Goal: Check status: Check status

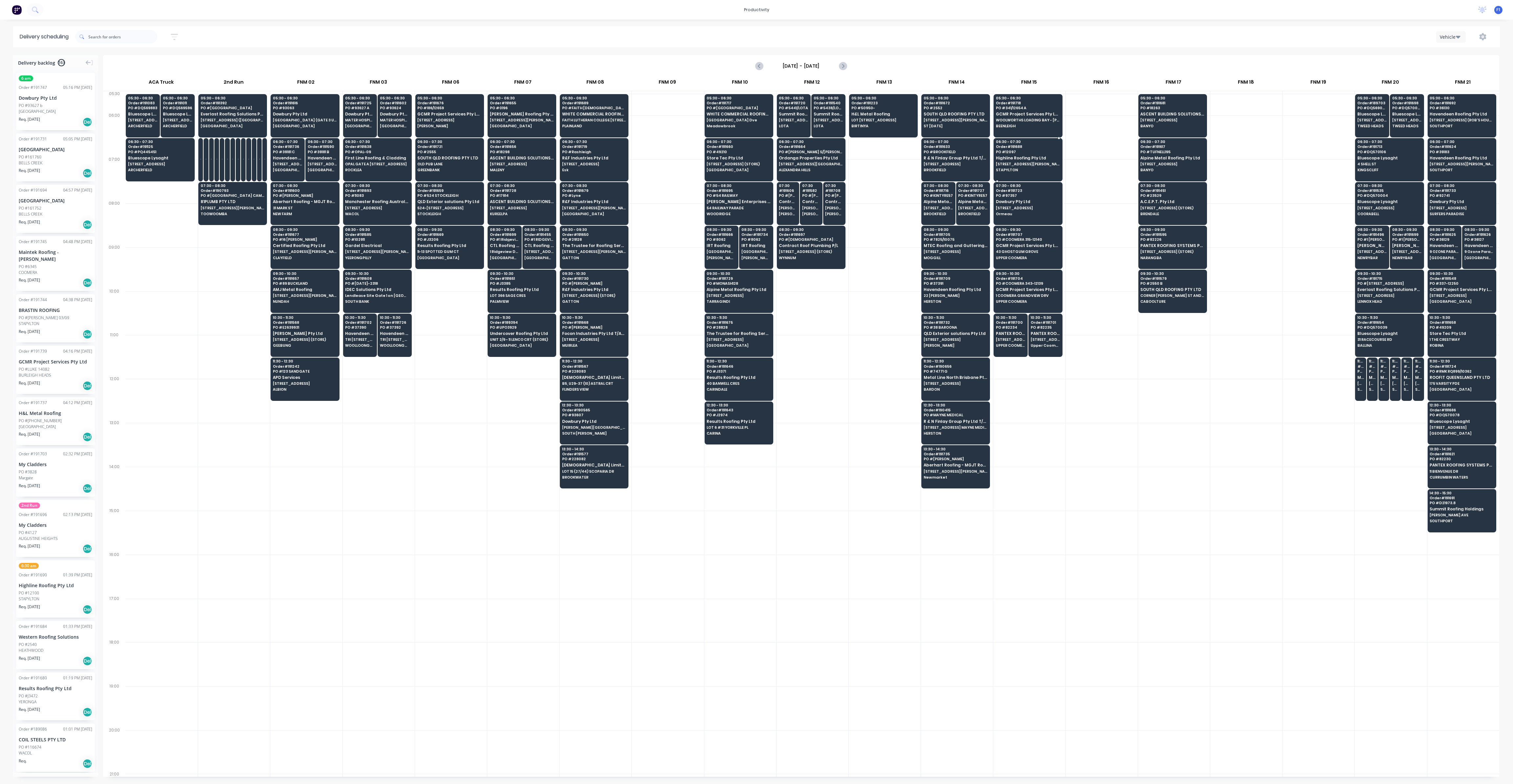
scroll to position [0, 0]
click at [441, 207] on span "524-[STREET_ADDRESS]" at bounding box center [449, 208] width 63 height 4
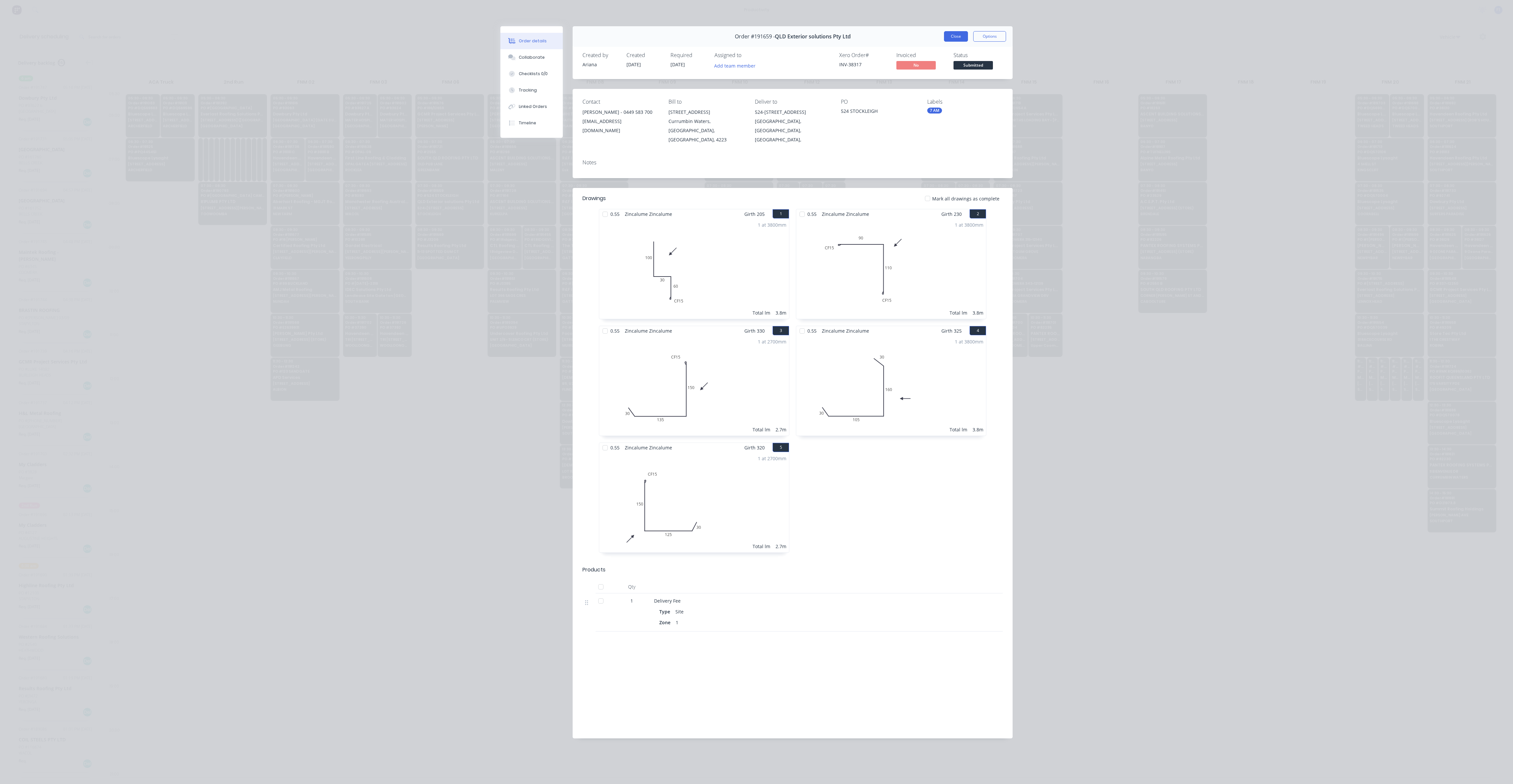
click at [951, 38] on button "Close" at bounding box center [955, 36] width 24 height 10
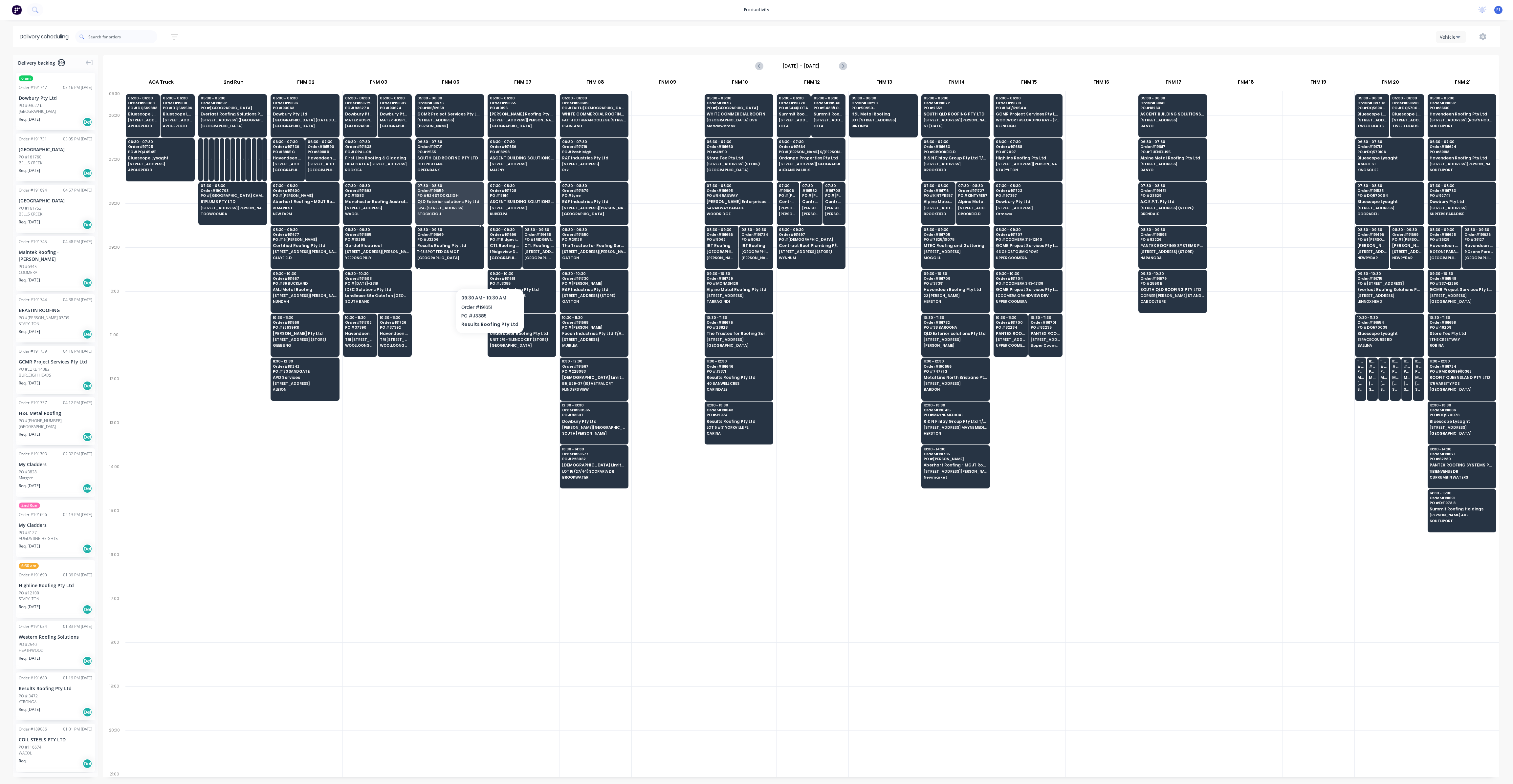
click at [438, 256] on span "[GEOGRAPHIC_DATA]" at bounding box center [449, 258] width 63 height 4
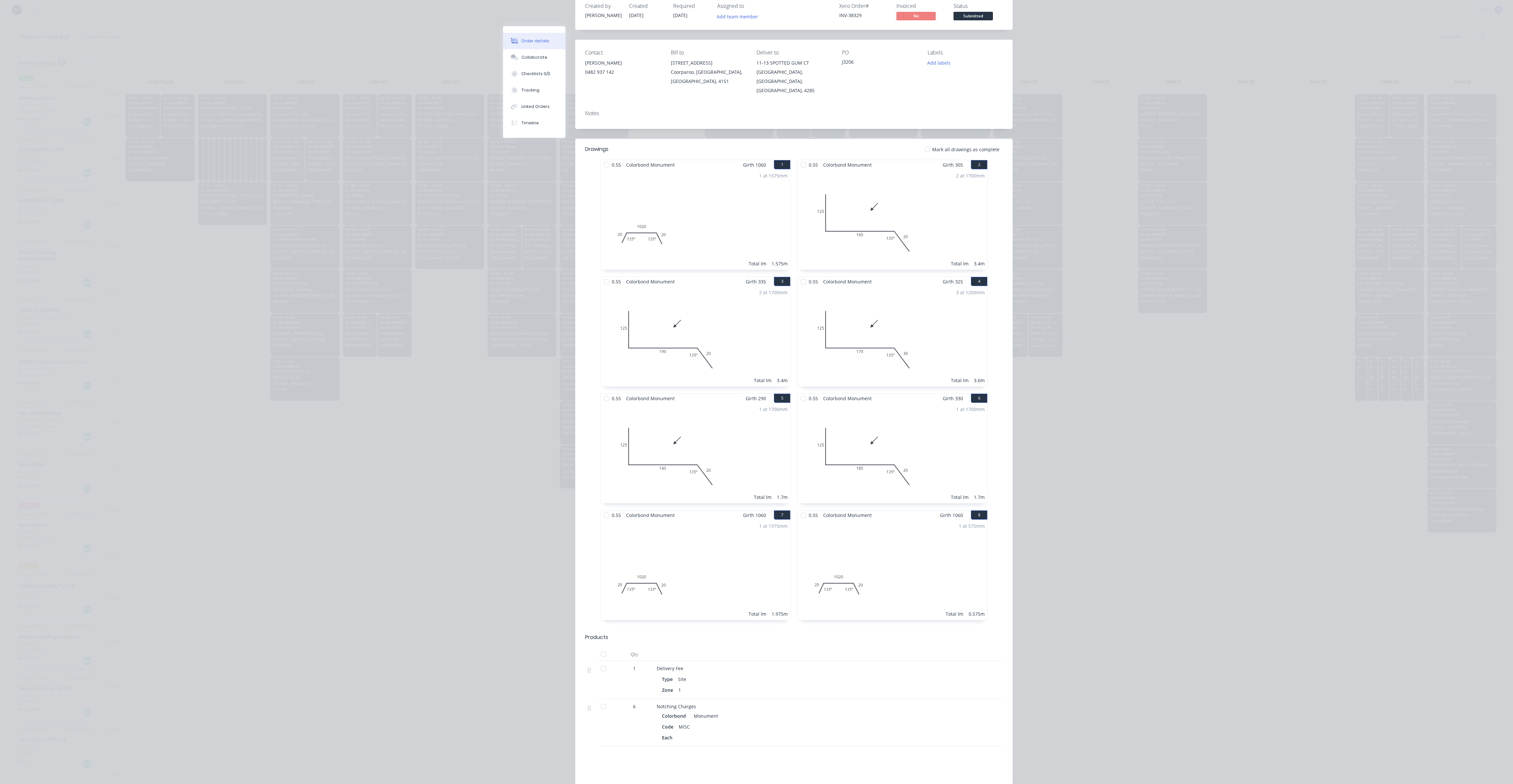
scroll to position [0, 0]
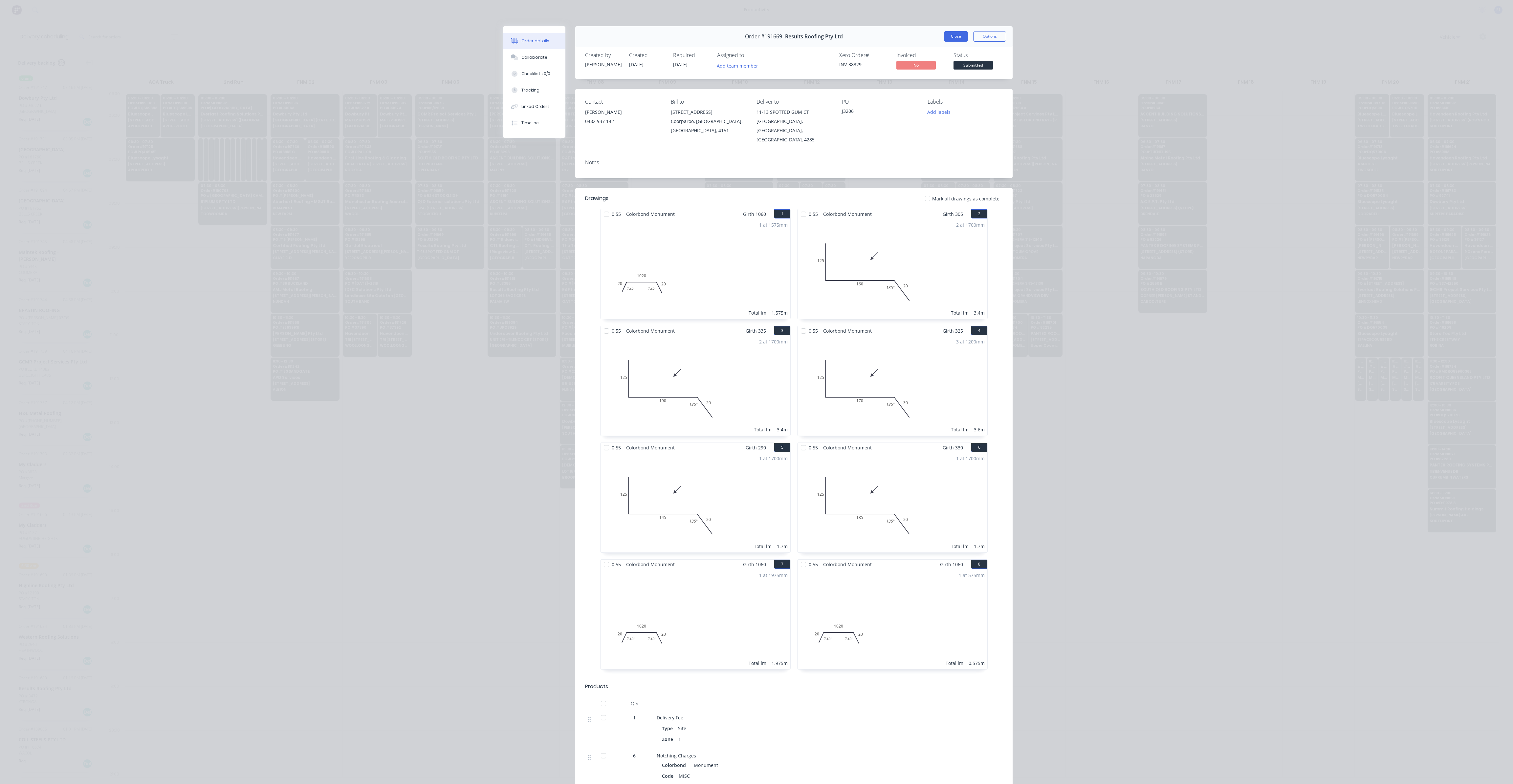
click at [946, 41] on button "Close" at bounding box center [955, 36] width 24 height 10
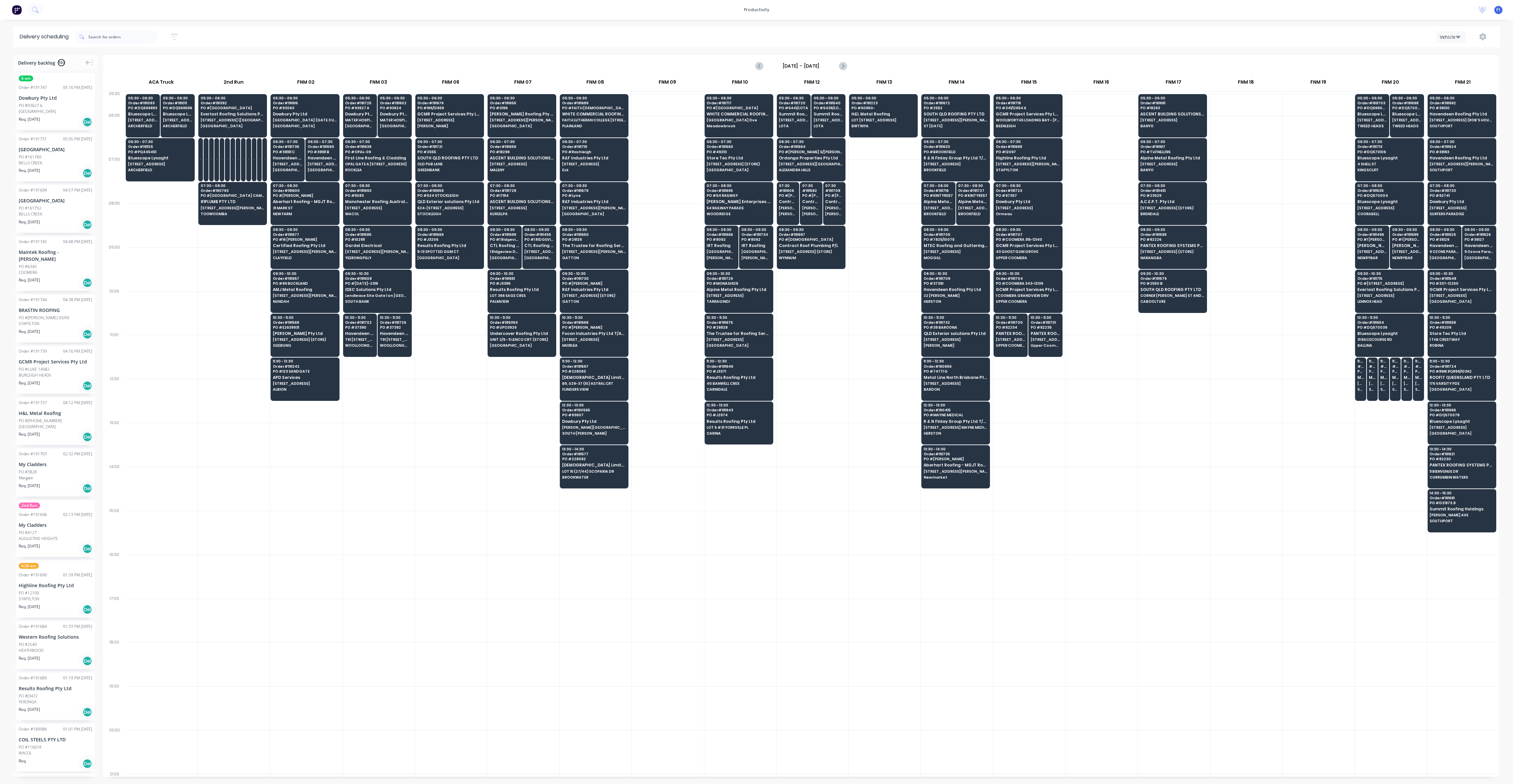
click at [887, 327] on div at bounding box center [884, 313] width 72 height 44
click at [1373, 121] on span "[STREET_ADDRESS] (STORE)" at bounding box center [1372, 120] width 29 height 4
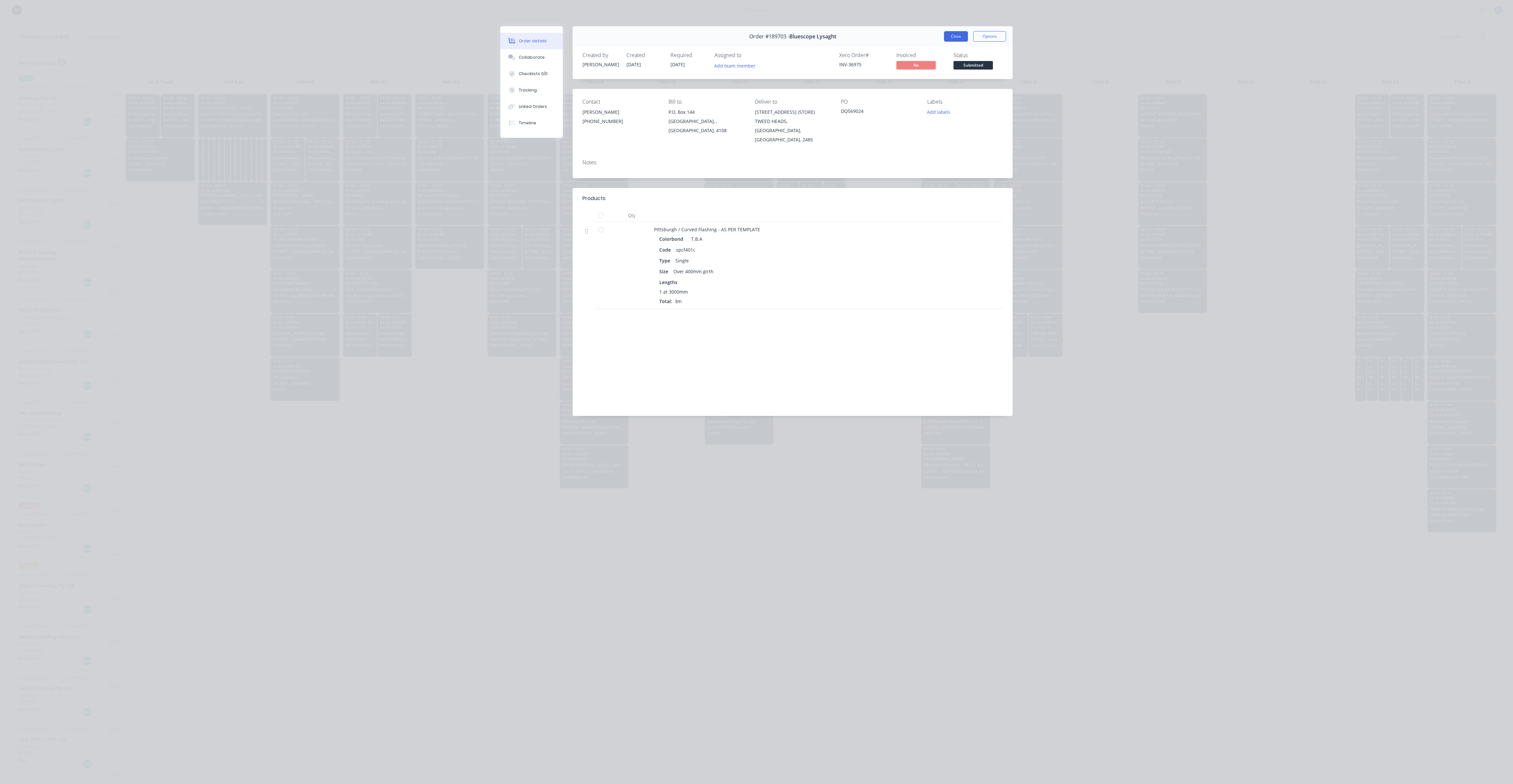
click at [957, 38] on button "Close" at bounding box center [955, 36] width 24 height 10
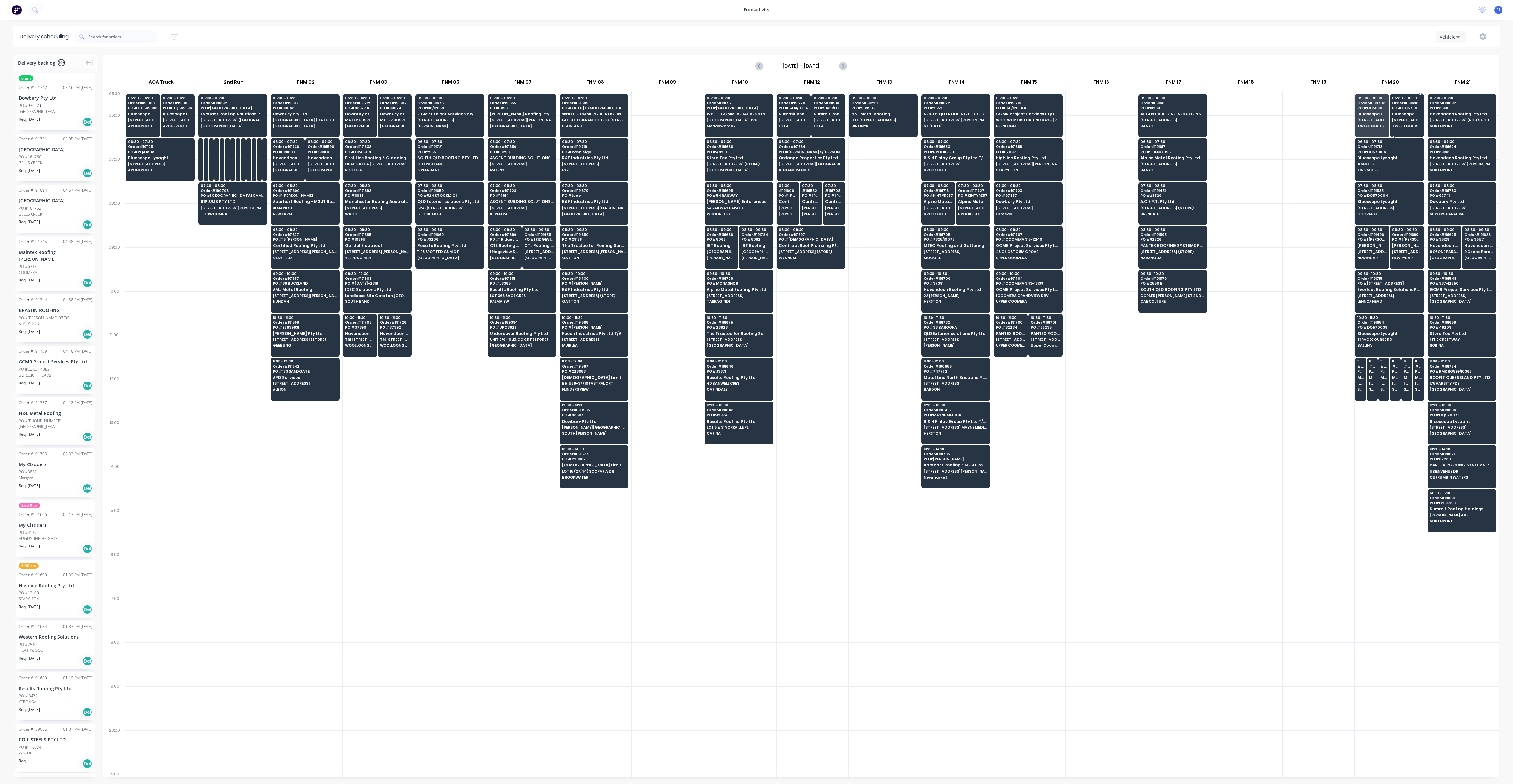
click at [1417, 116] on span "Bluescope Lysaght" at bounding box center [1406, 114] width 29 height 4
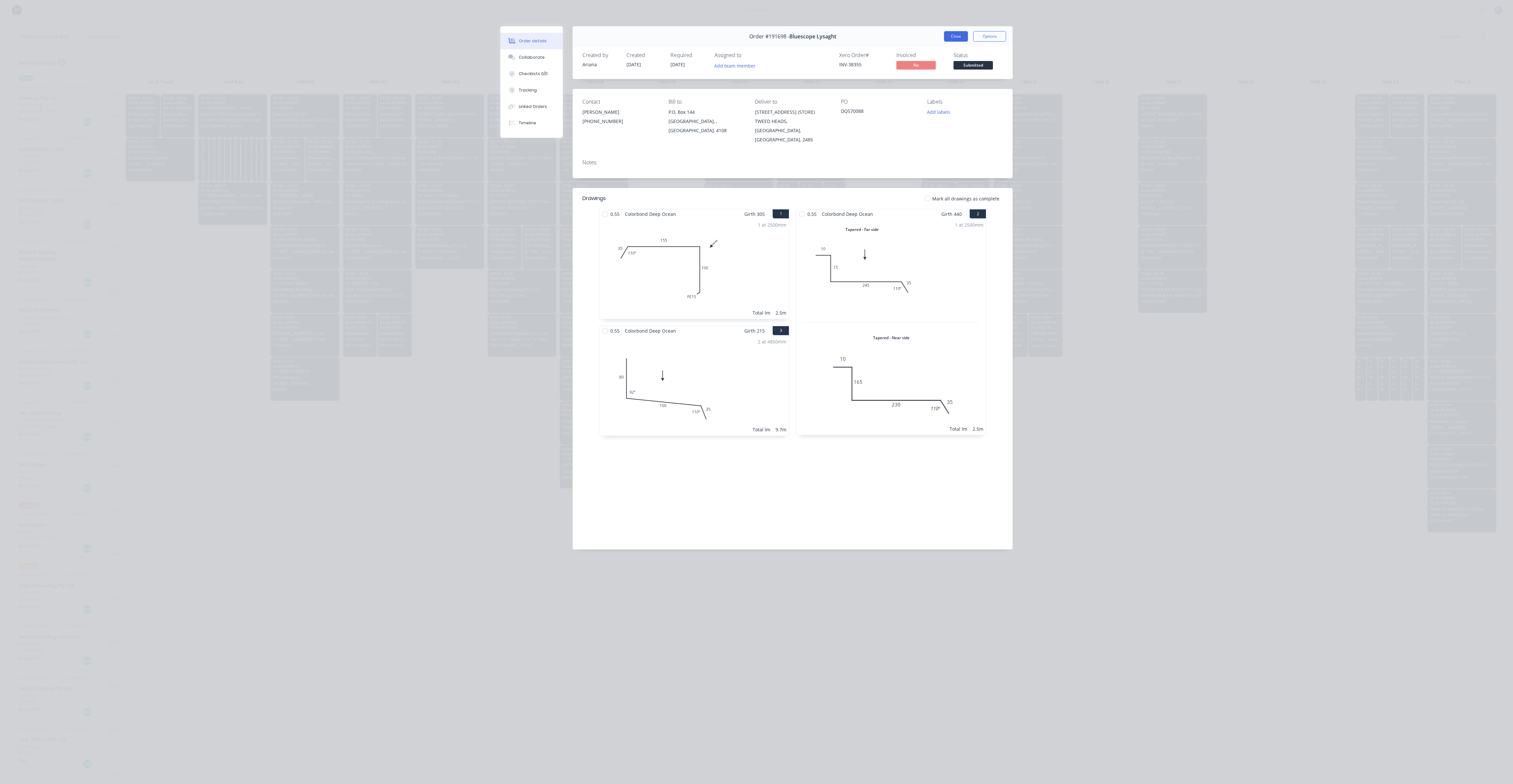
click at [958, 35] on button "Close" at bounding box center [955, 36] width 24 height 10
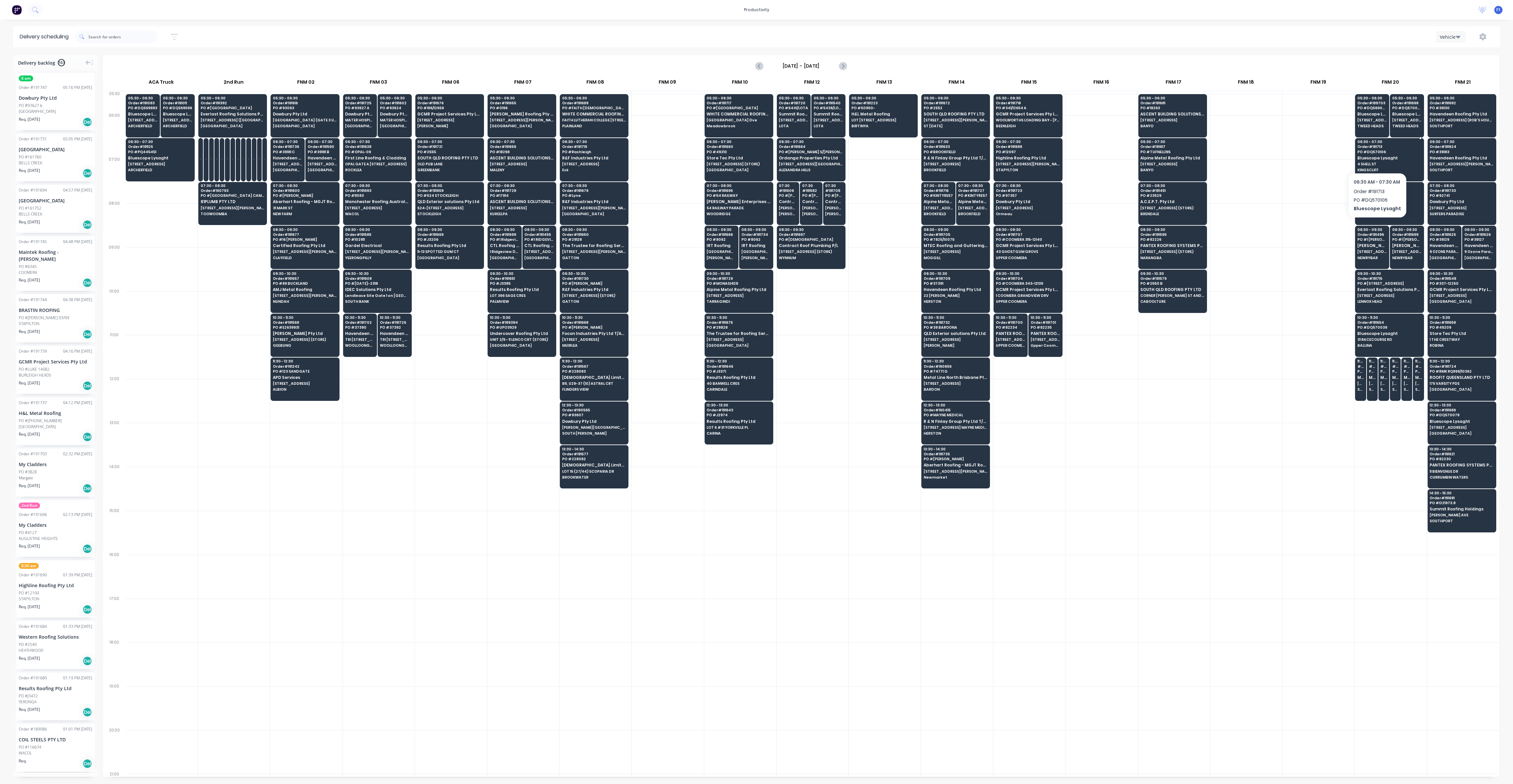
click at [1376, 156] on span "Bluescope Lysaght" at bounding box center [1389, 158] width 63 height 4
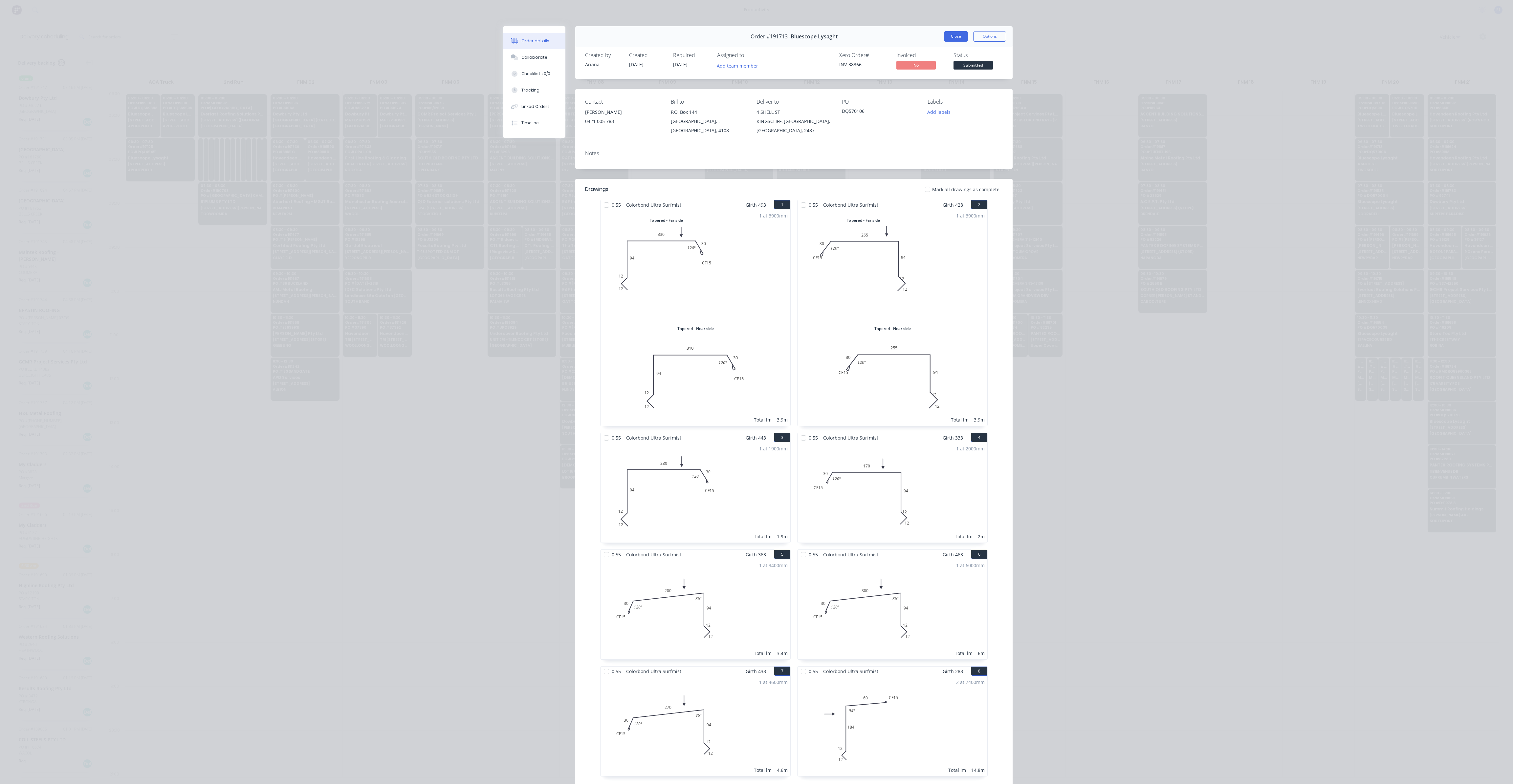
click at [954, 34] on button "Close" at bounding box center [955, 36] width 24 height 10
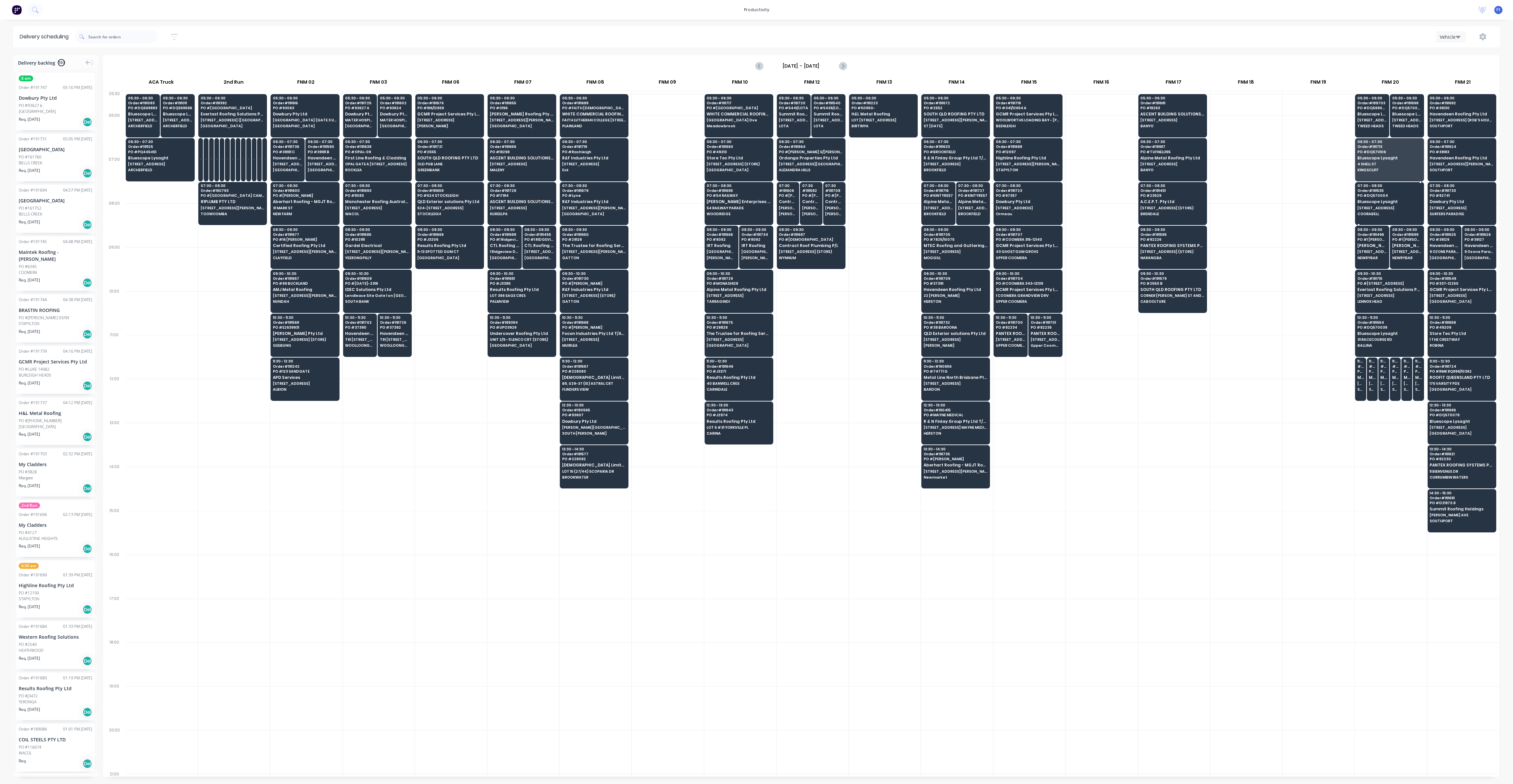
click at [1389, 209] on div "07:30 - 08:30 Order # 191535 PO # DQ570004 Bluescope Lysaght 544 COOLAMON SCREN…" at bounding box center [1389, 201] width 68 height 37
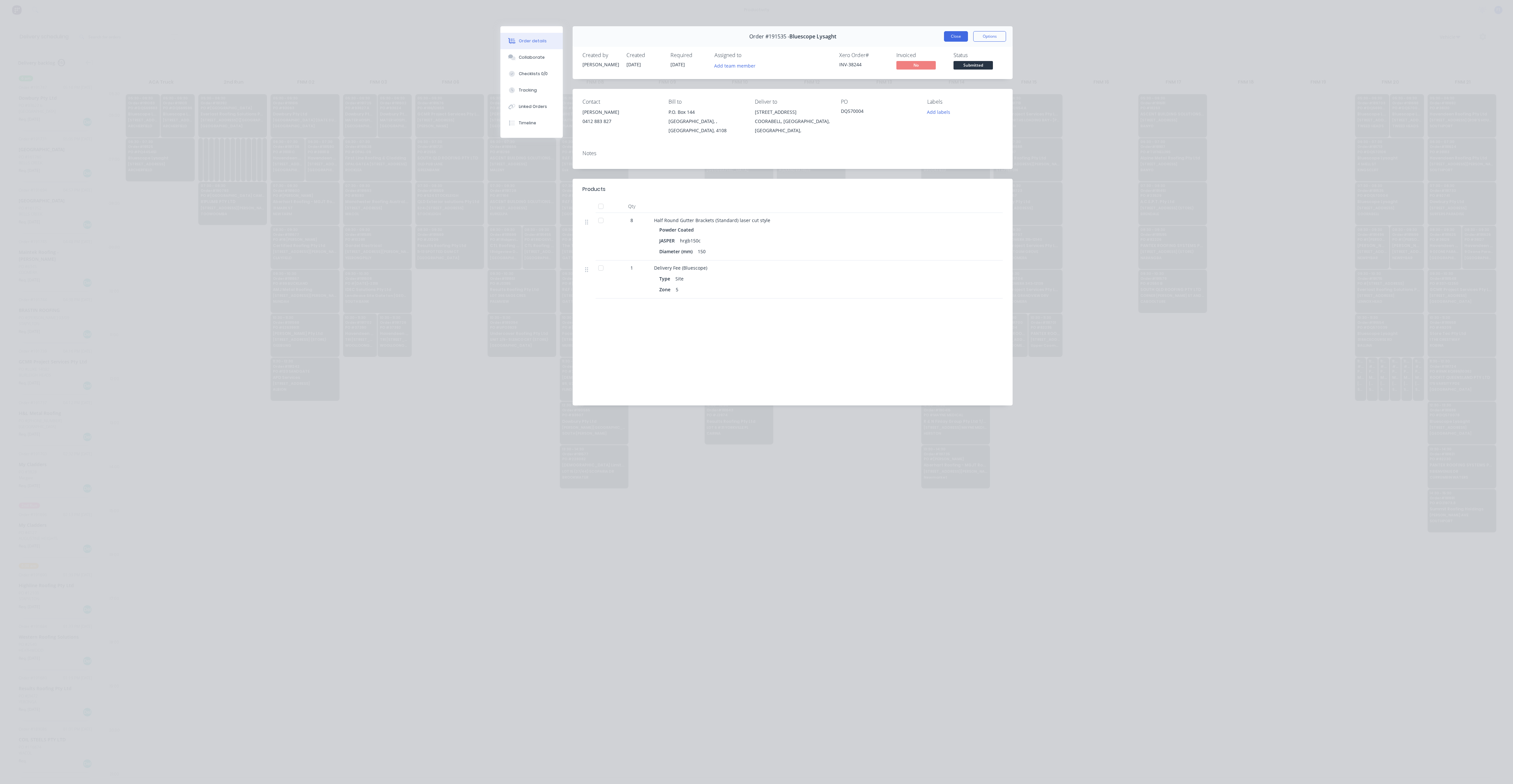
click at [957, 35] on button "Close" at bounding box center [955, 36] width 24 height 10
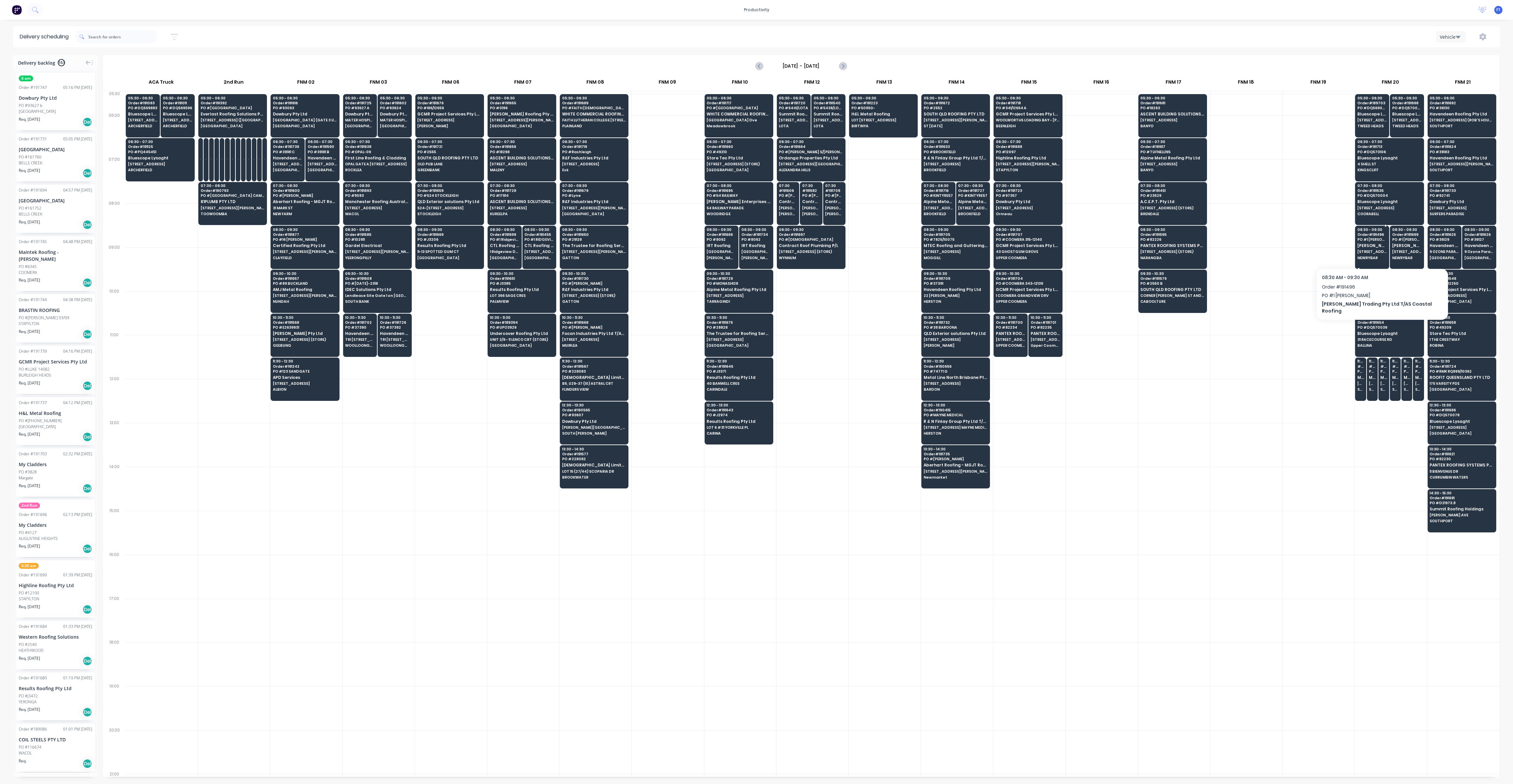
click at [1374, 251] on span "[STREET_ADDRESS][PERSON_NAME]" at bounding box center [1372, 252] width 29 height 4
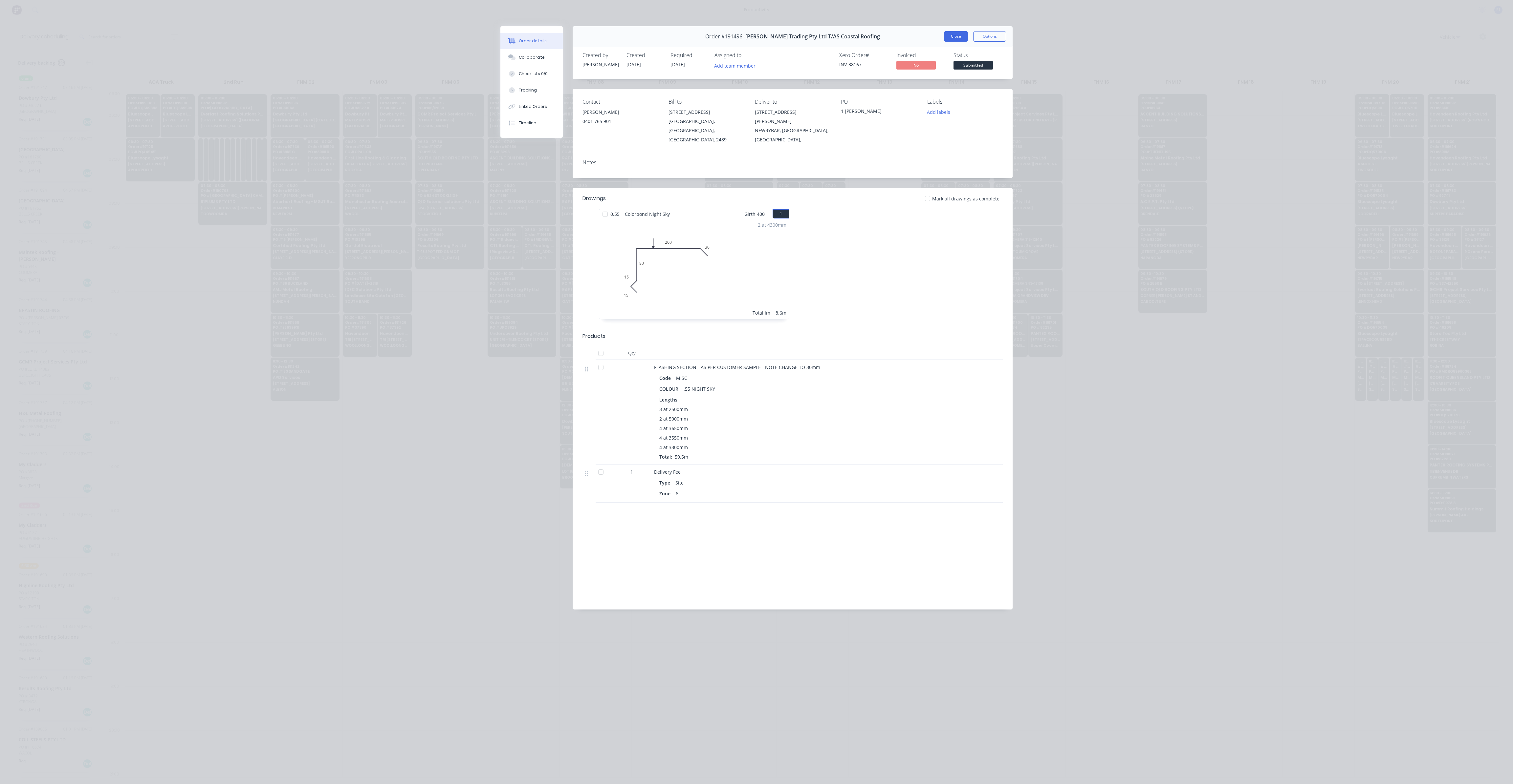
click at [960, 38] on button "Close" at bounding box center [955, 36] width 24 height 10
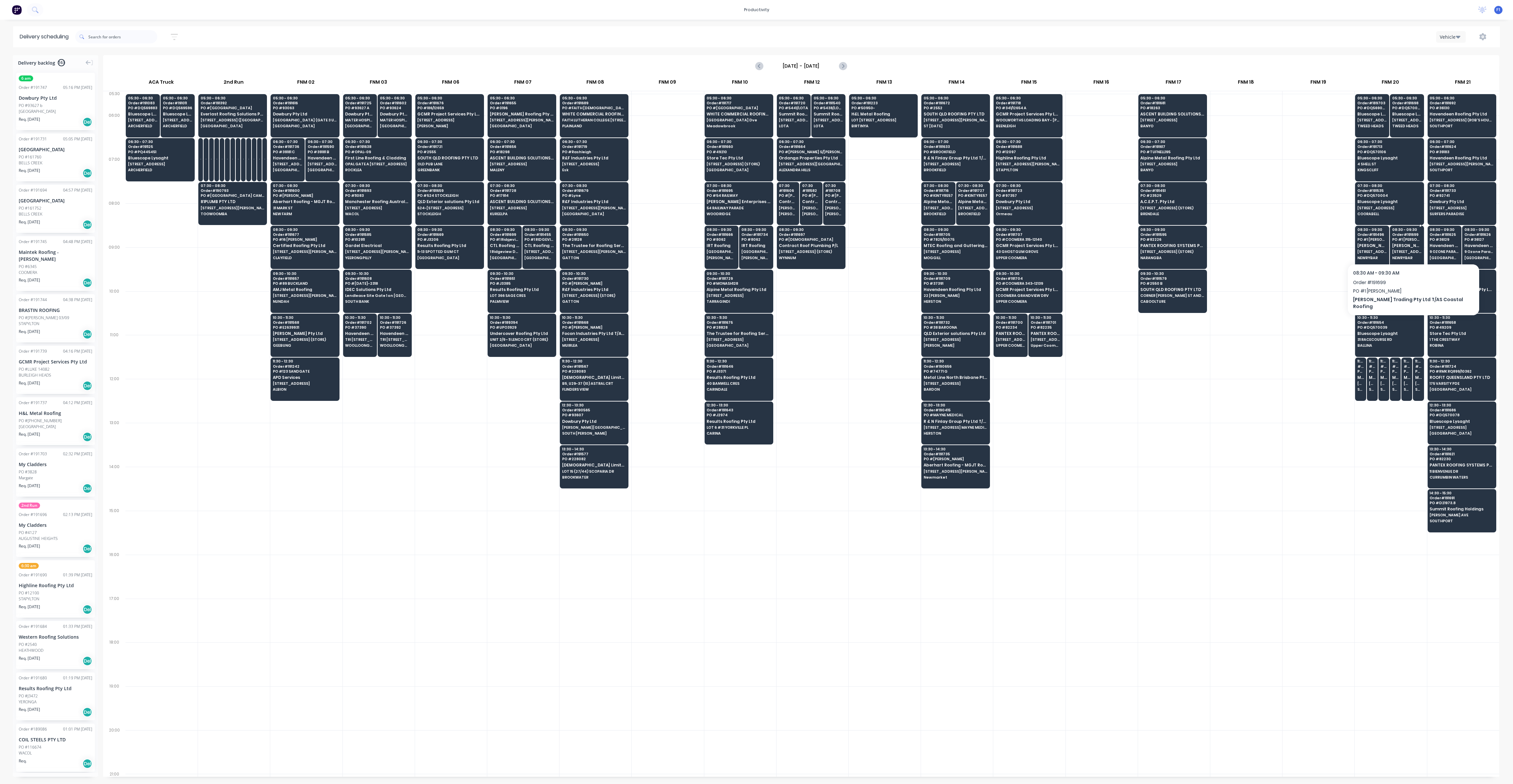
click at [1396, 257] on span "NEWRYBAR" at bounding box center [1406, 258] width 29 height 4
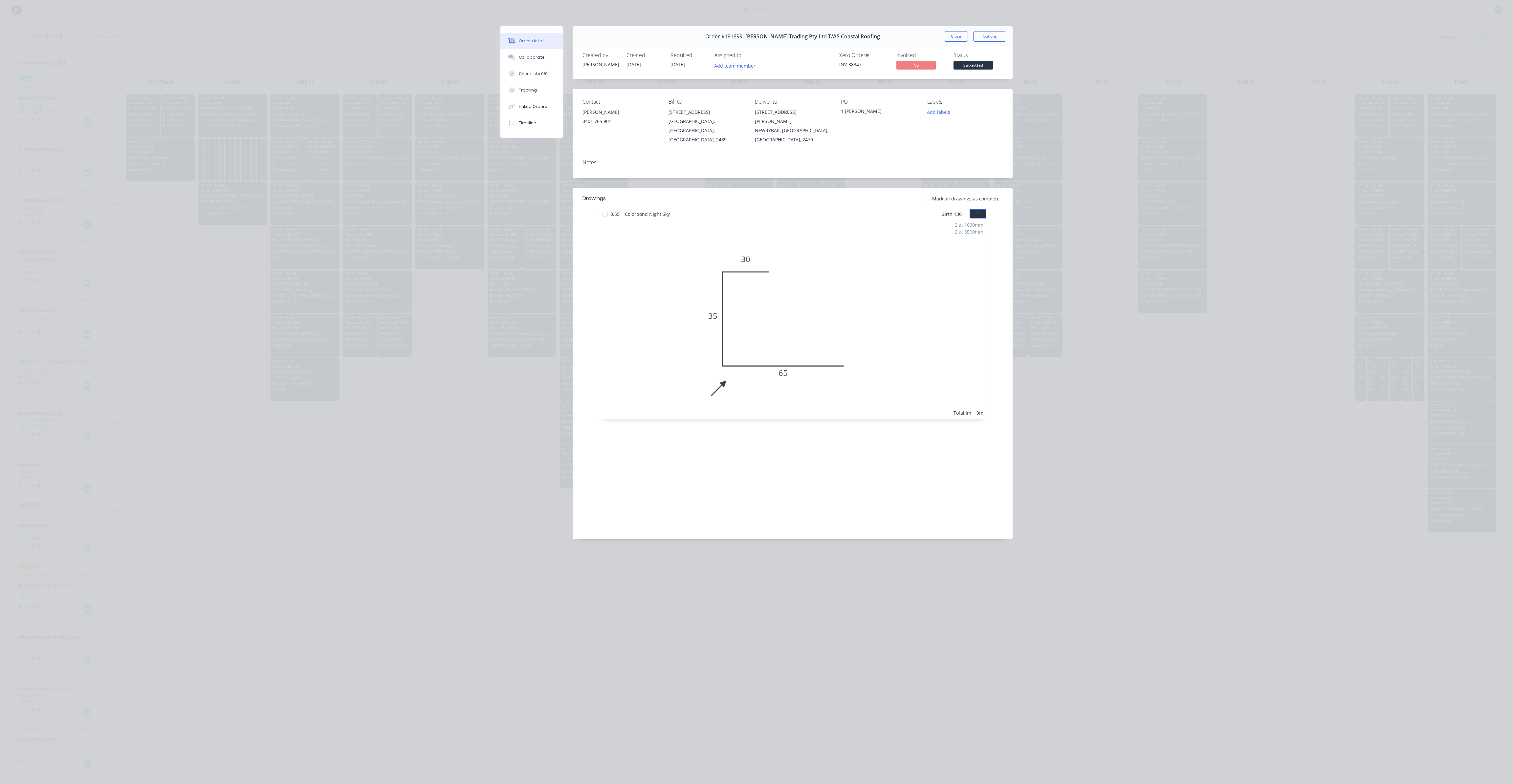
click at [964, 35] on button "Close" at bounding box center [955, 36] width 24 height 10
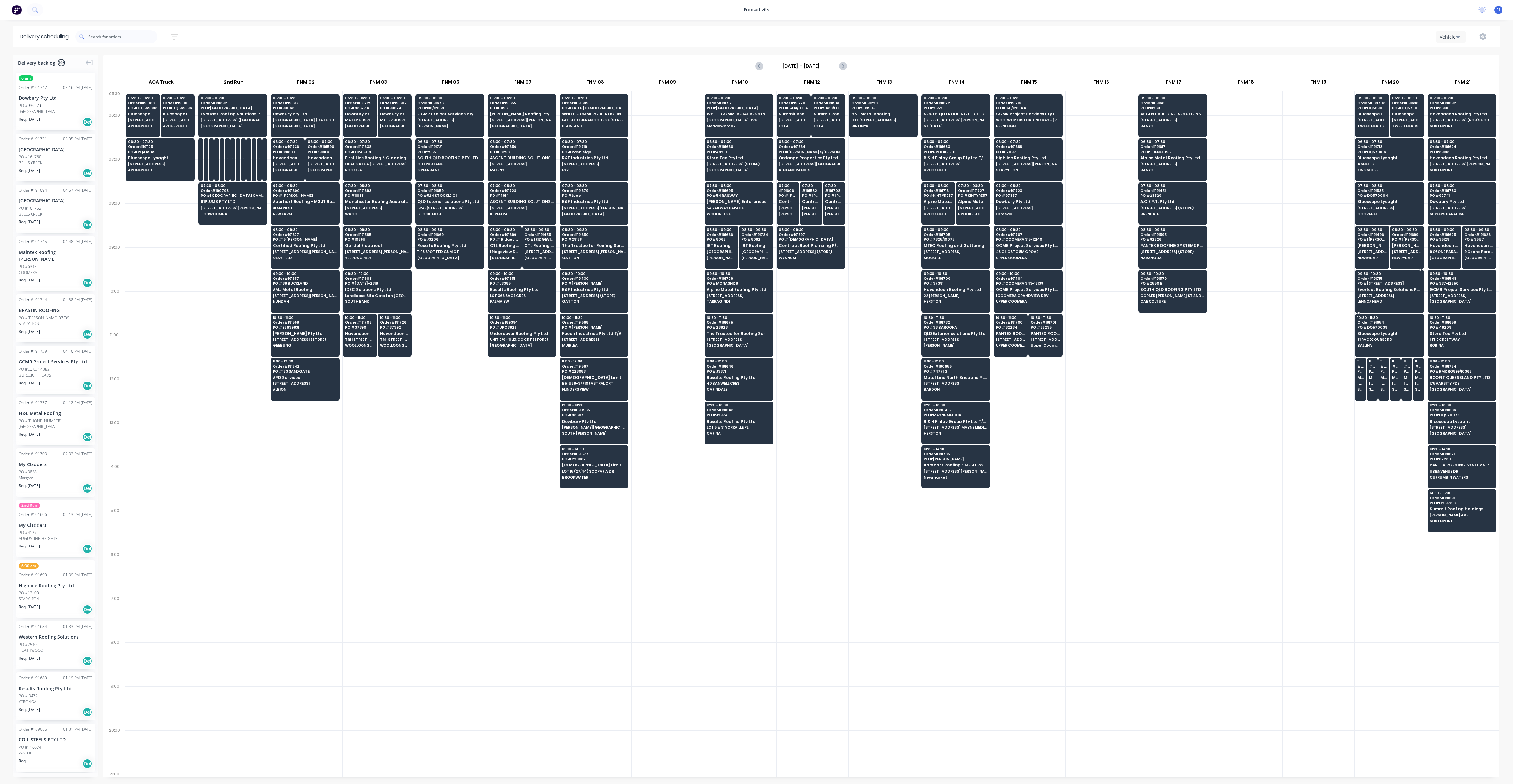
click at [1371, 291] on div "09:30 - 10:30 Order # 191715 PO # 172 NORTH CREEK Everlast Roofing Solutions Pt…" at bounding box center [1389, 288] width 68 height 37
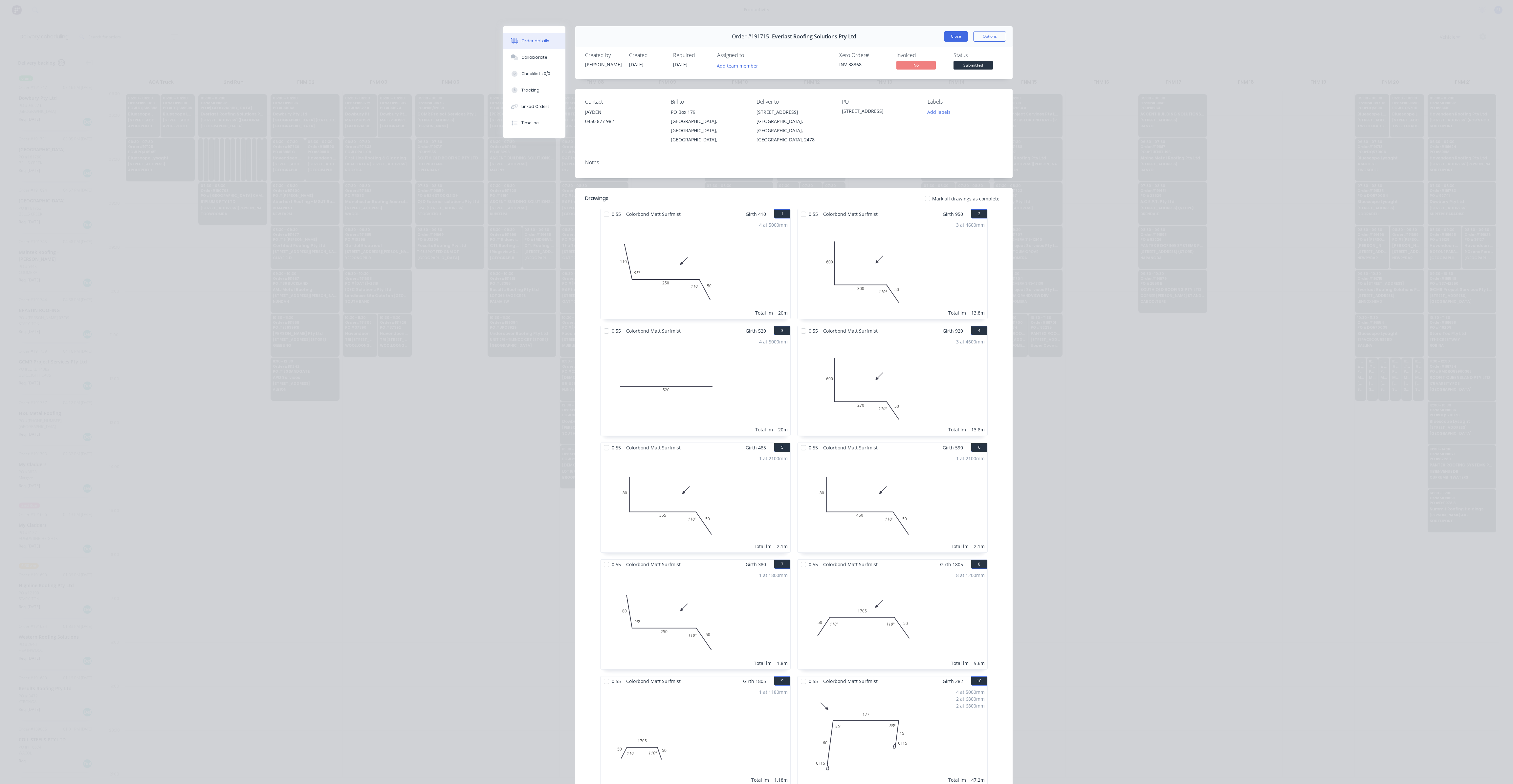
click at [949, 36] on button "Close" at bounding box center [955, 36] width 24 height 10
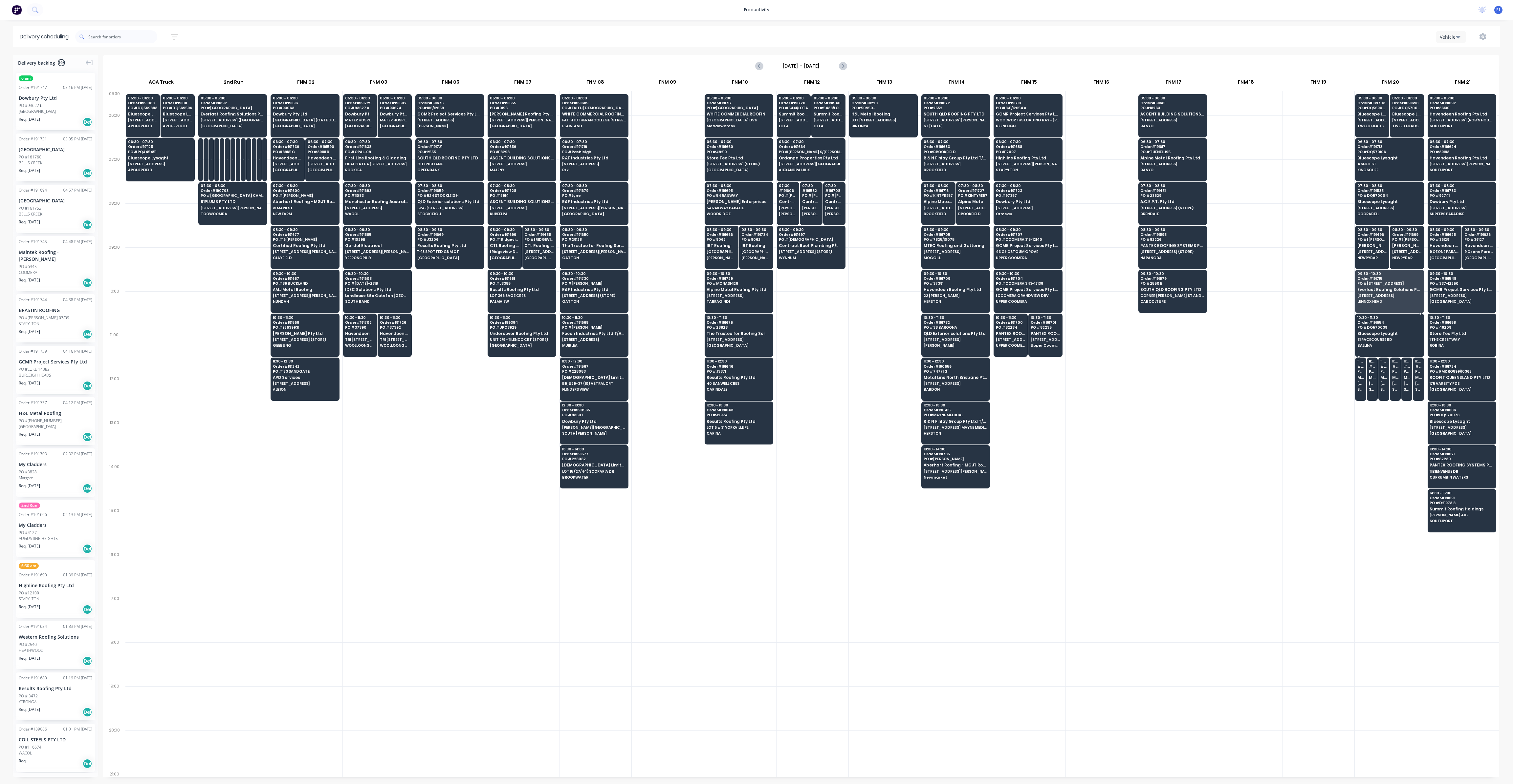
click at [1370, 347] on div "10:30 - 11:30 Order # 191654 PO # DQ570039 Bluescope Lysaght 31 RACECOURSE RD B…" at bounding box center [1389, 332] width 68 height 37
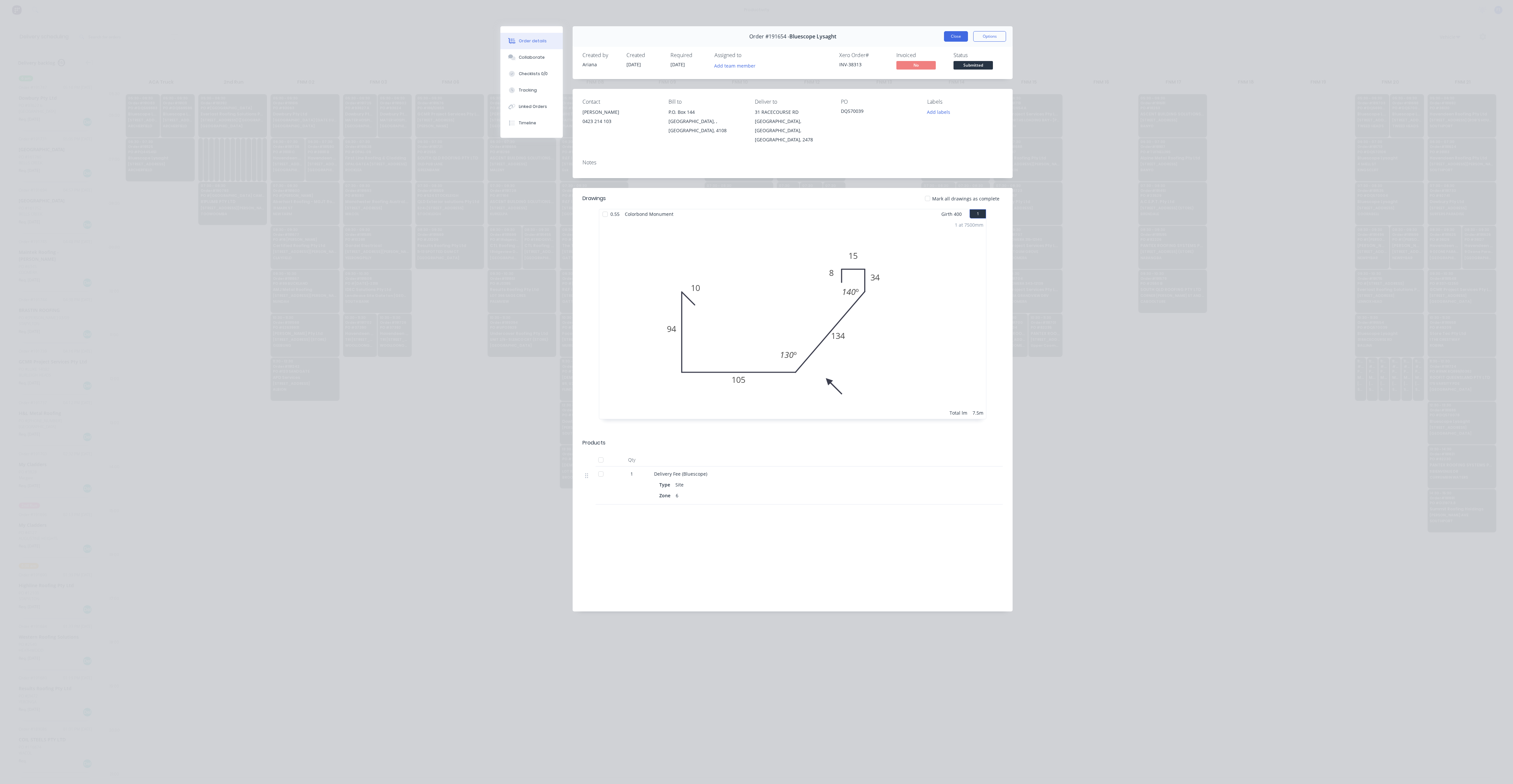
click at [955, 34] on button "Close" at bounding box center [955, 36] width 24 height 10
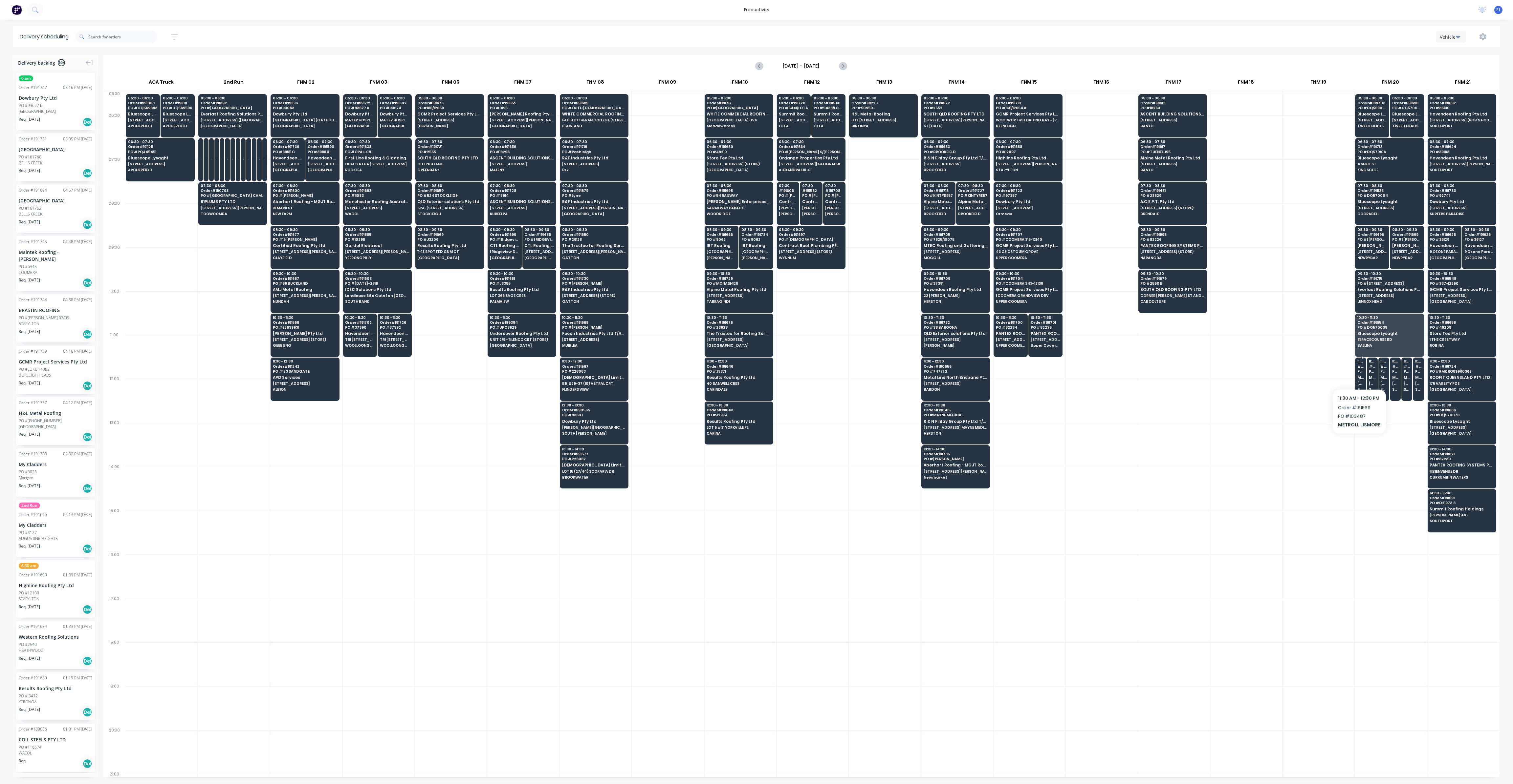
click at [1357, 375] on span "METROLL LISMORE" at bounding box center [1361, 377] width 7 height 4
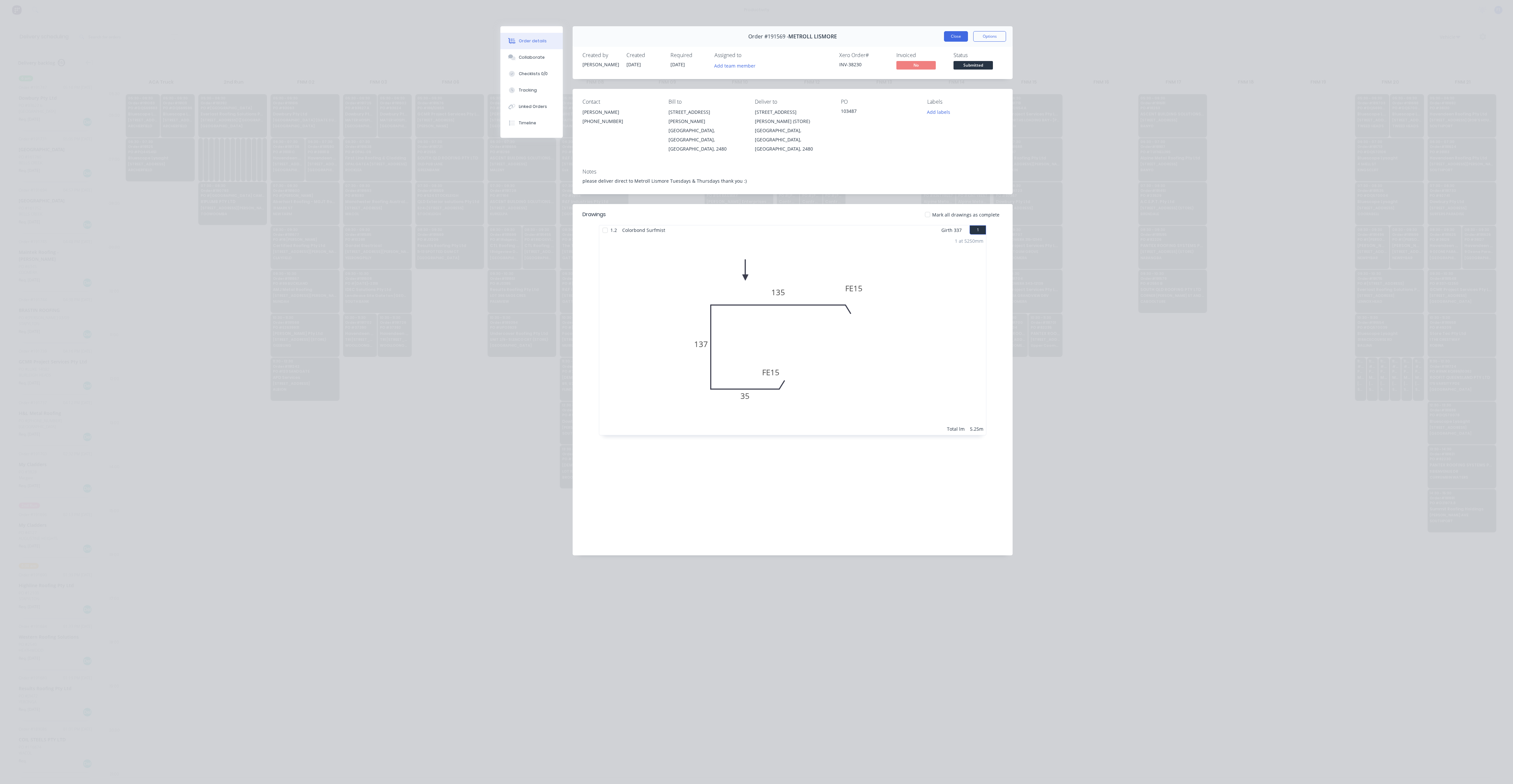
click at [955, 38] on button "Close" at bounding box center [955, 36] width 24 height 10
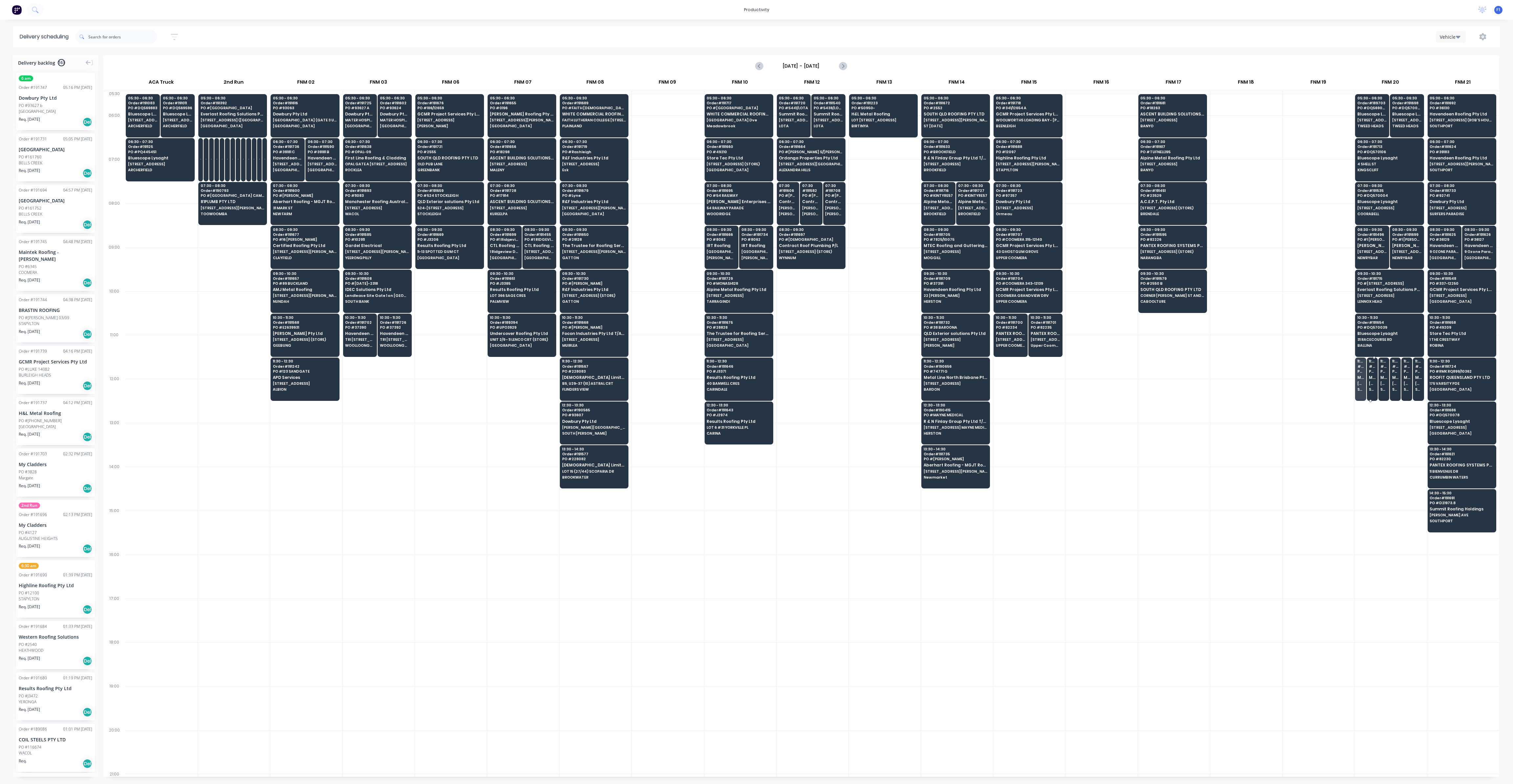
click at [1370, 381] on span "[STREET_ADDRESS][PERSON_NAME] (STORE)" at bounding box center [1372, 383] width 7 height 4
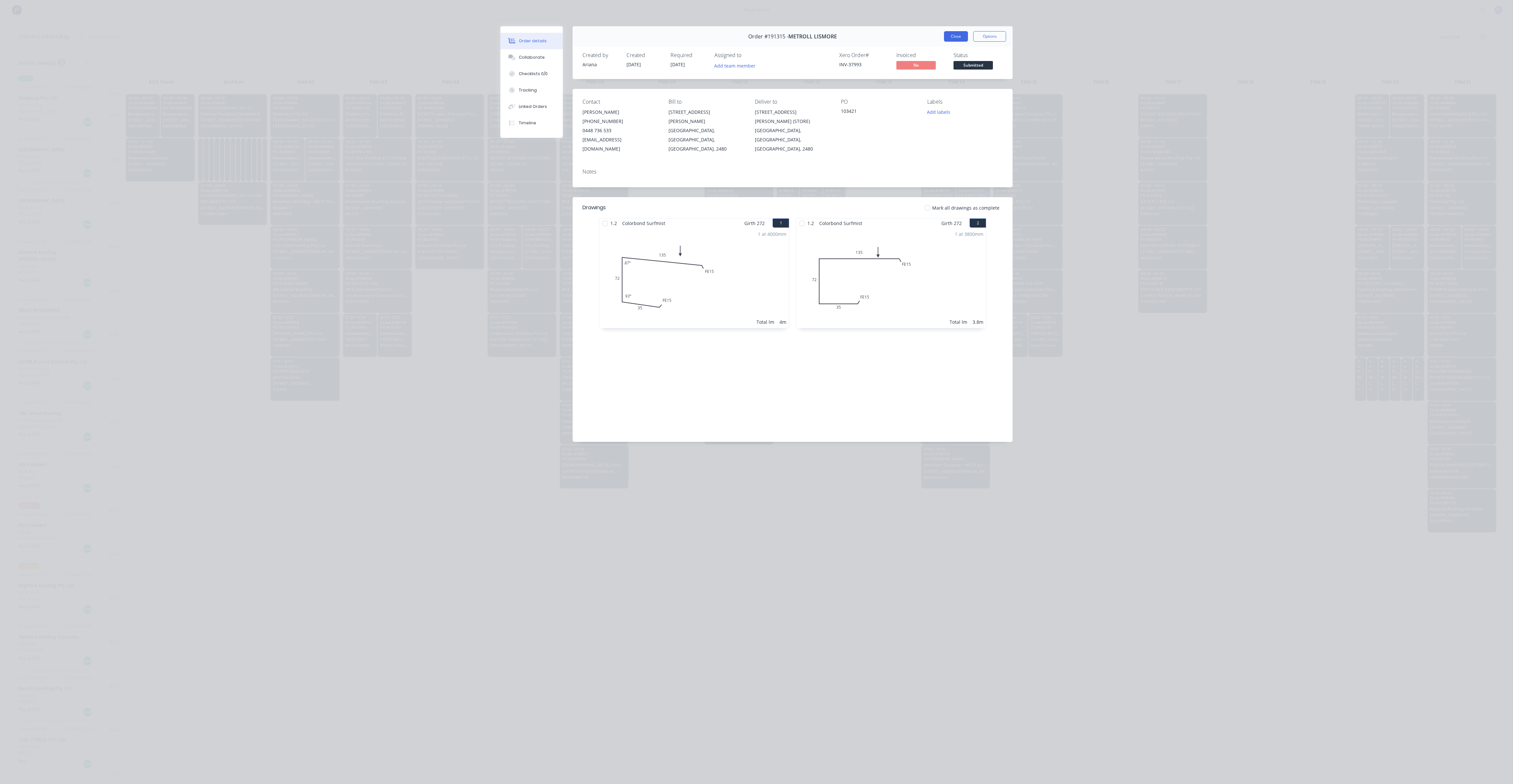
click at [959, 38] on button "Close" at bounding box center [955, 36] width 24 height 10
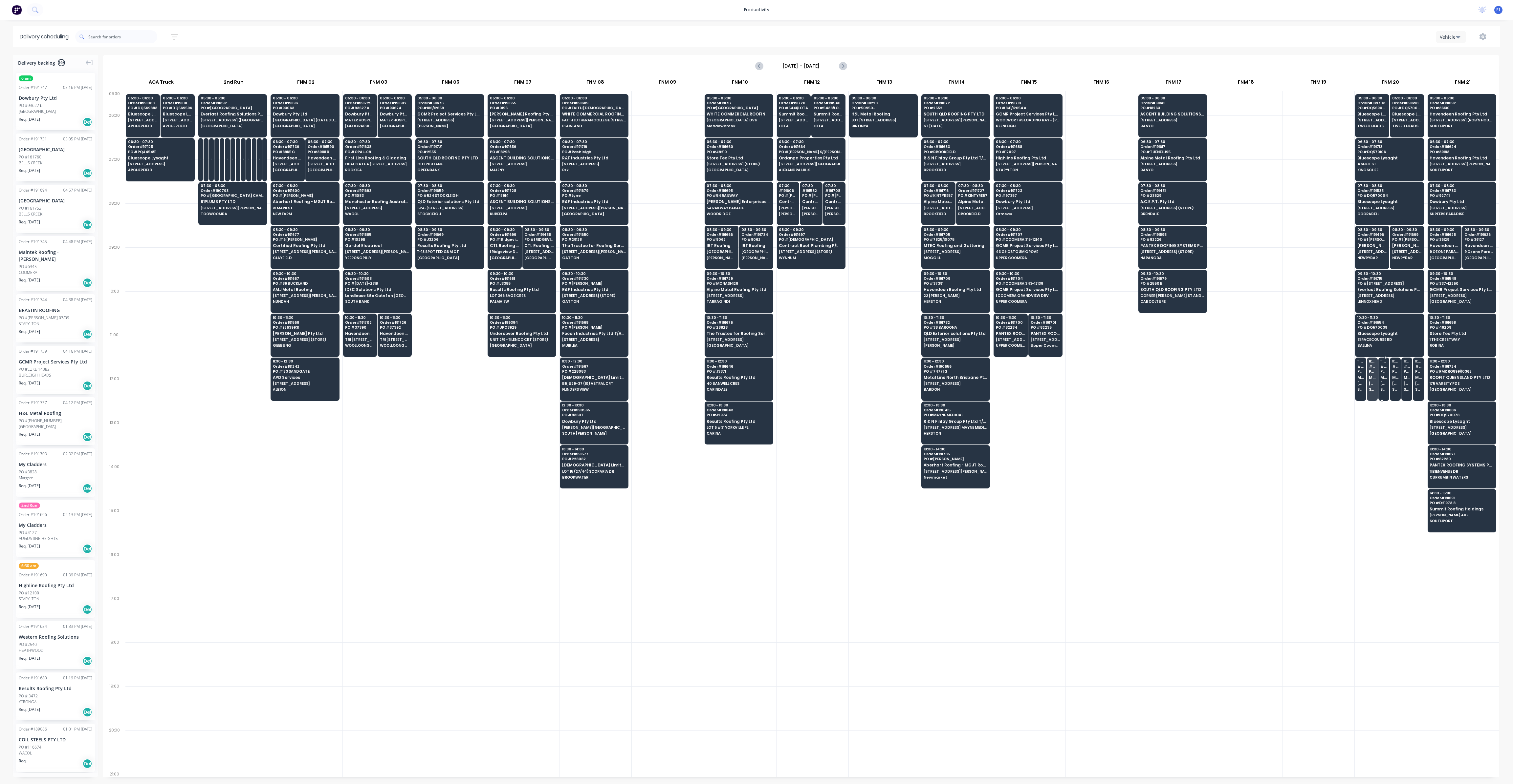
click at [1381, 384] on div "11:30 # 191322 PO # 103433 METROLL LISMORE [STREET_ADDRESS][PERSON_NAME] (STORE…" at bounding box center [1383, 376] width 10 height 37
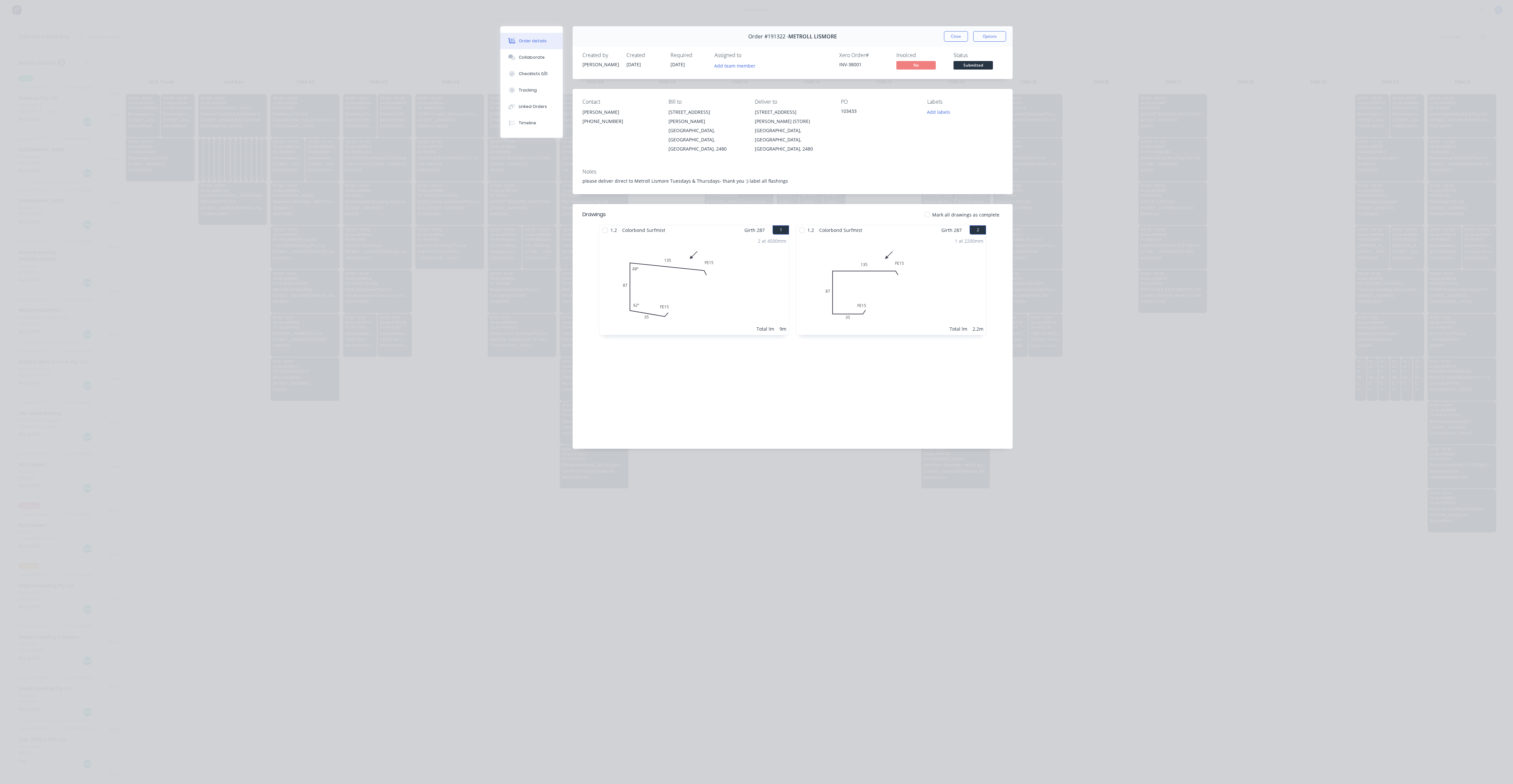
drag, startPoint x: 954, startPoint y: 35, endPoint x: 989, endPoint y: 55, distance: 40.3
click at [955, 36] on button "Close" at bounding box center [955, 36] width 24 height 10
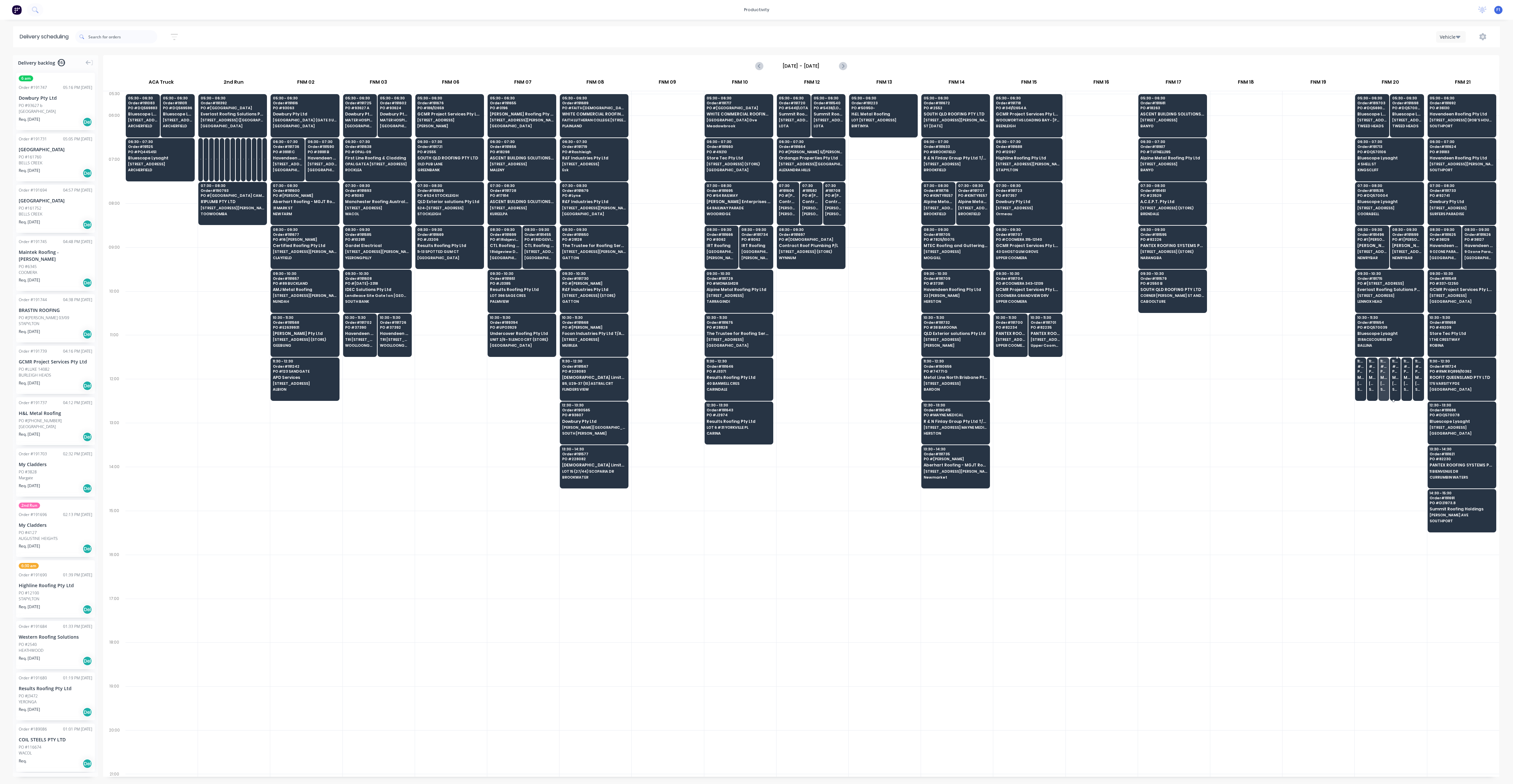
click at [1392, 376] on span "METROLL LISMORE" at bounding box center [1396, 377] width 7 height 4
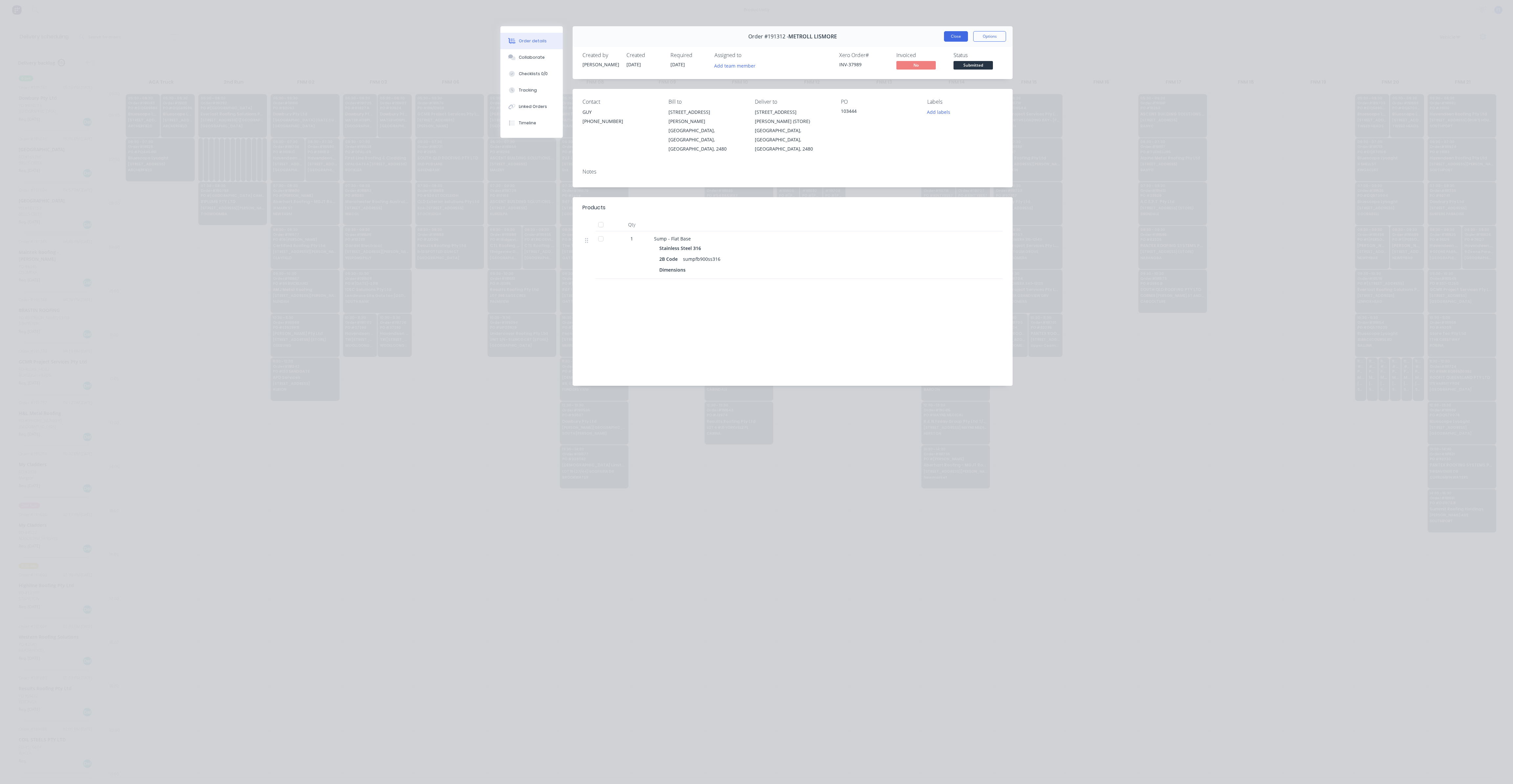
click at [955, 38] on button "Close" at bounding box center [955, 36] width 24 height 10
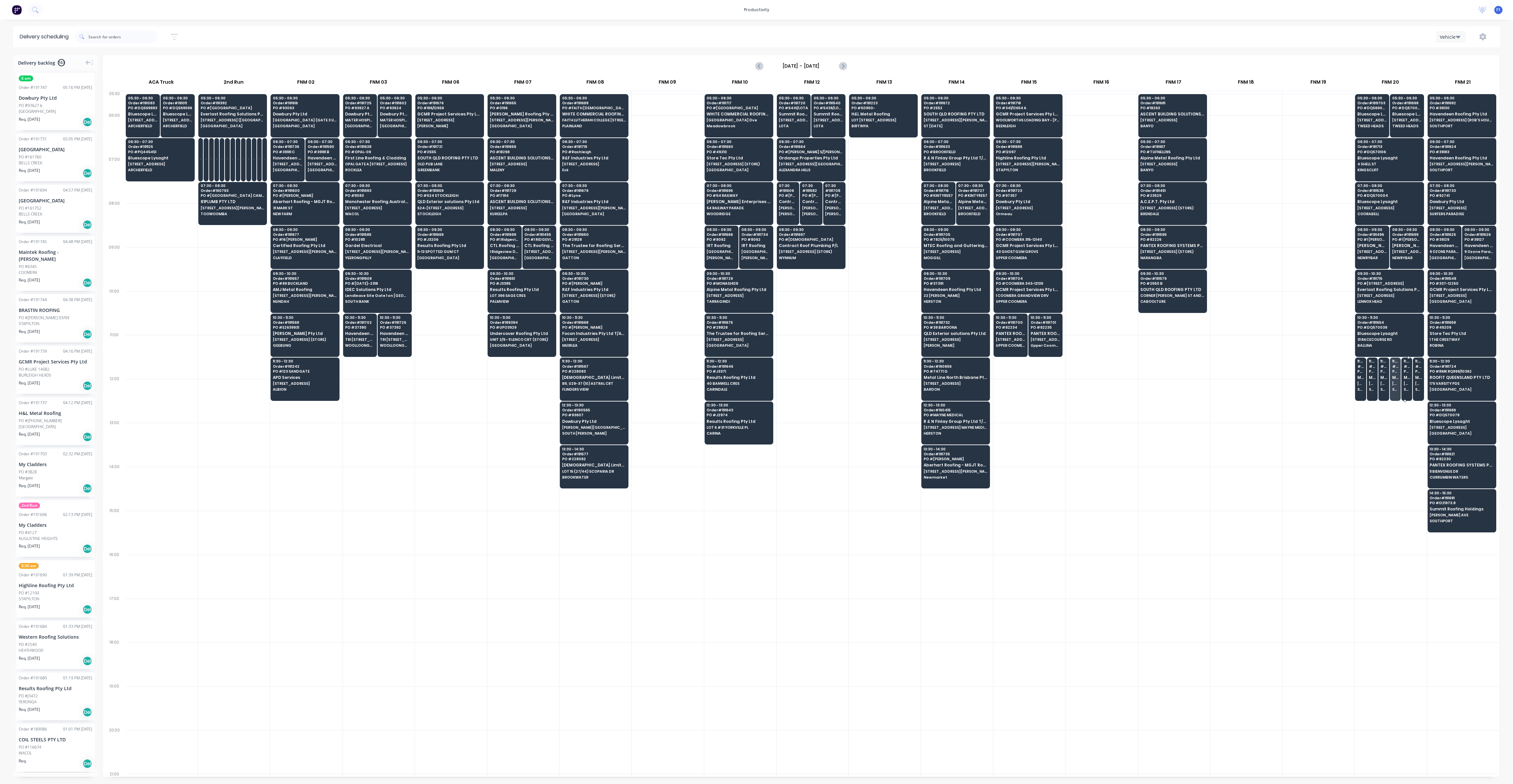
click at [1403, 381] on span "[STREET_ADDRESS][PERSON_NAME] (STORE)" at bounding box center [1406, 383] width 7 height 4
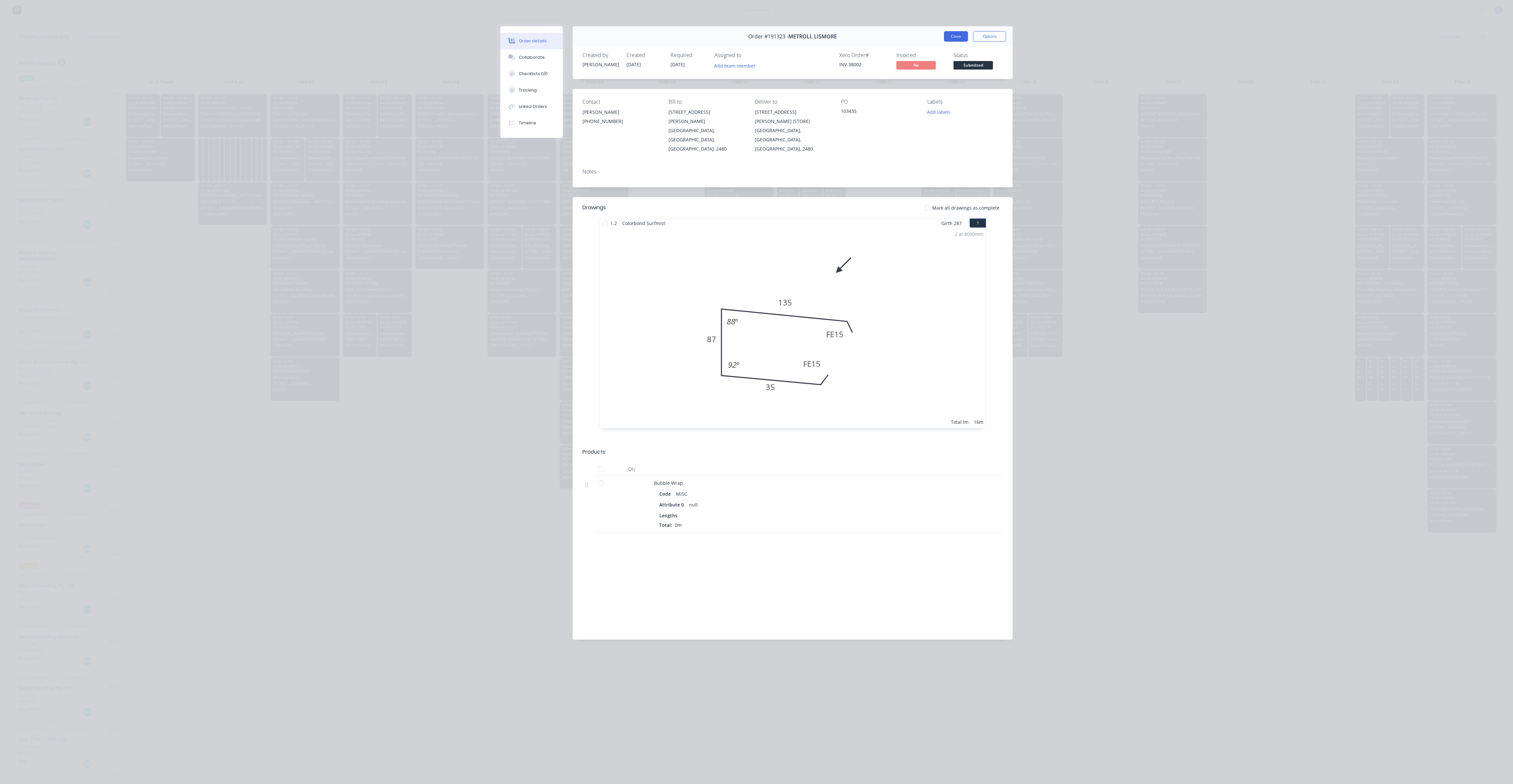
click at [950, 37] on button "Close" at bounding box center [955, 36] width 24 height 10
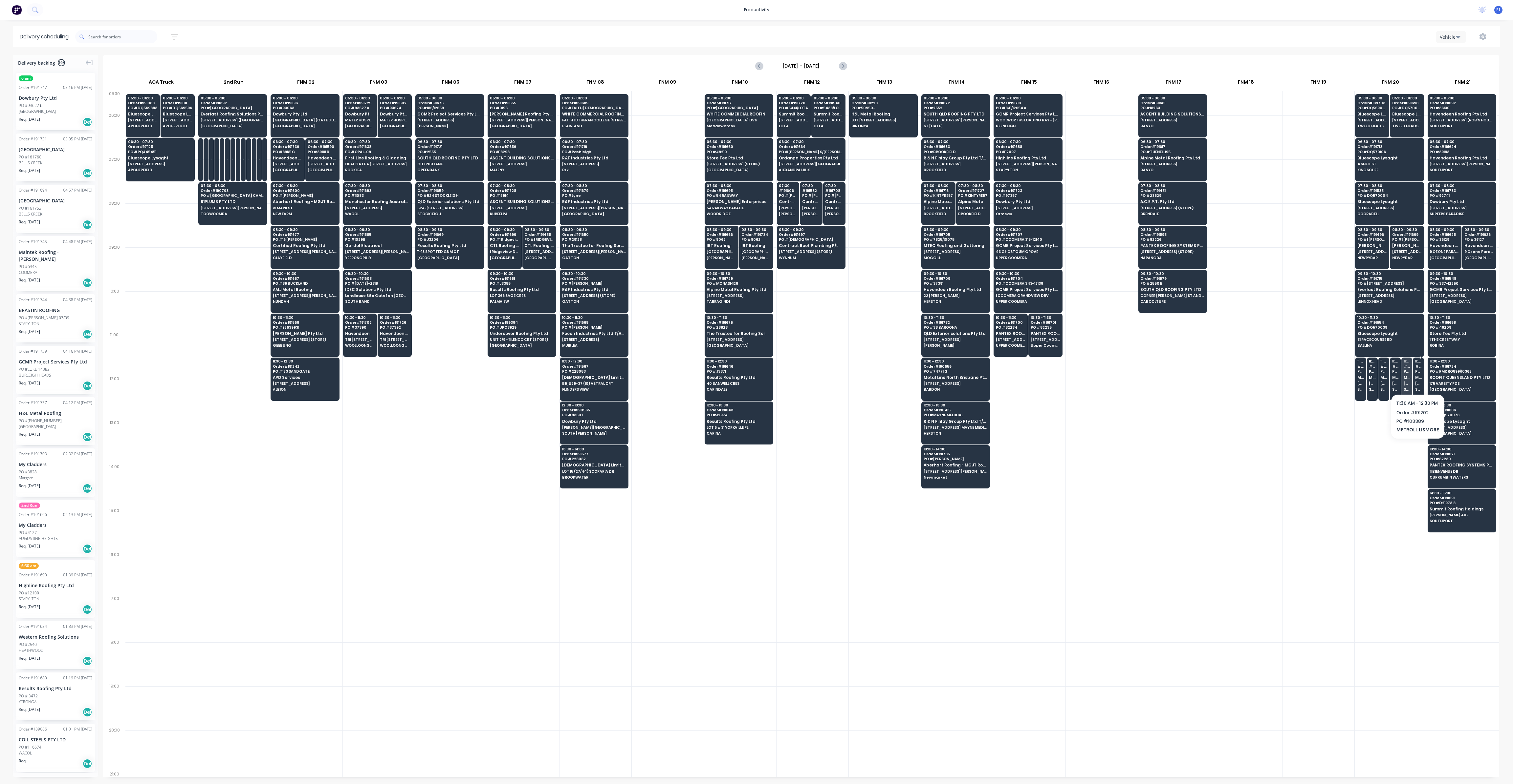
click at [1415, 377] on div "11:30 # 191202 PO # 103389 METROLL LISMORE [STREET_ADDRESS][PERSON_NAME] (STORE…" at bounding box center [1417, 376] width 10 height 37
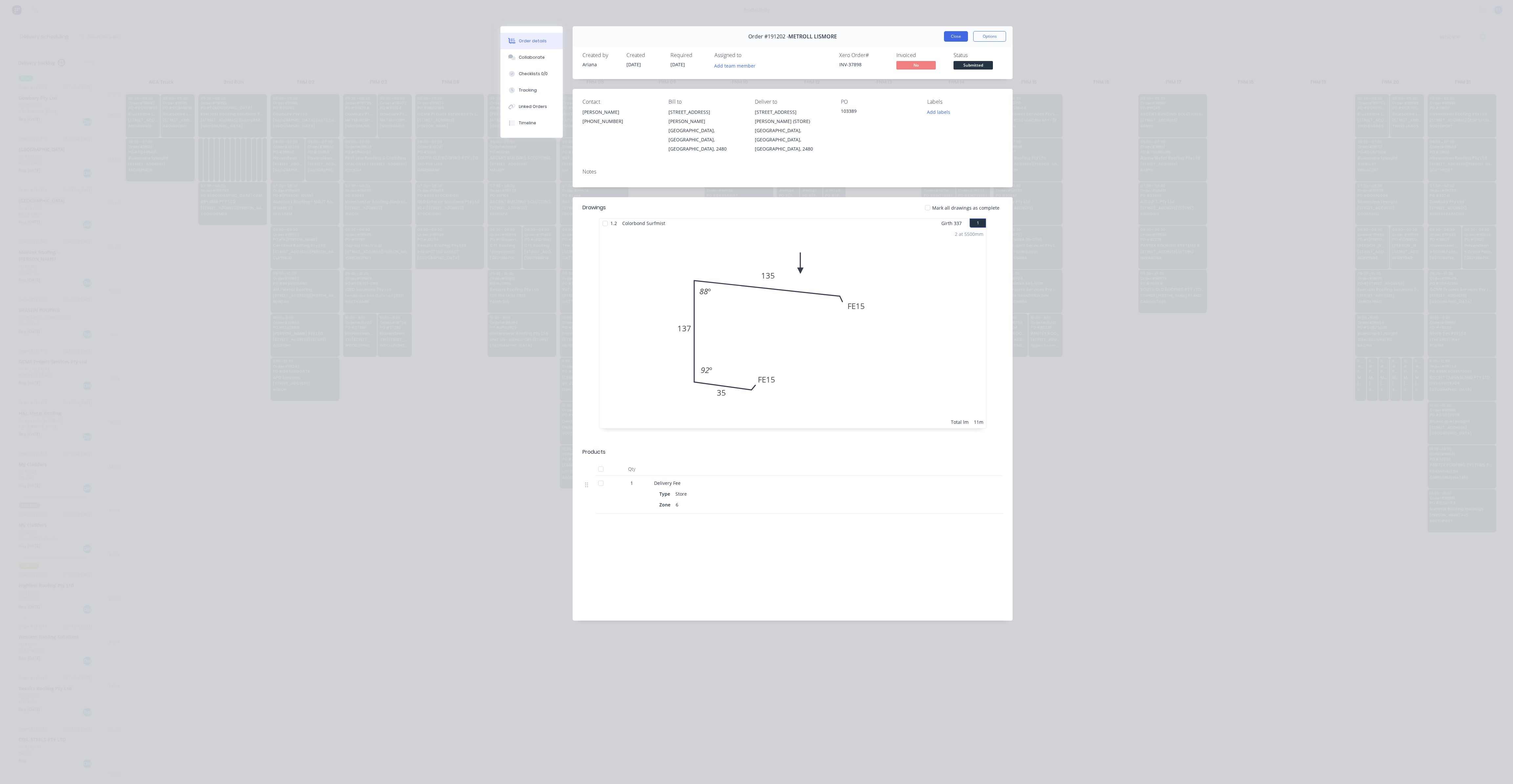
click at [944, 40] on button "Close" at bounding box center [955, 36] width 24 height 10
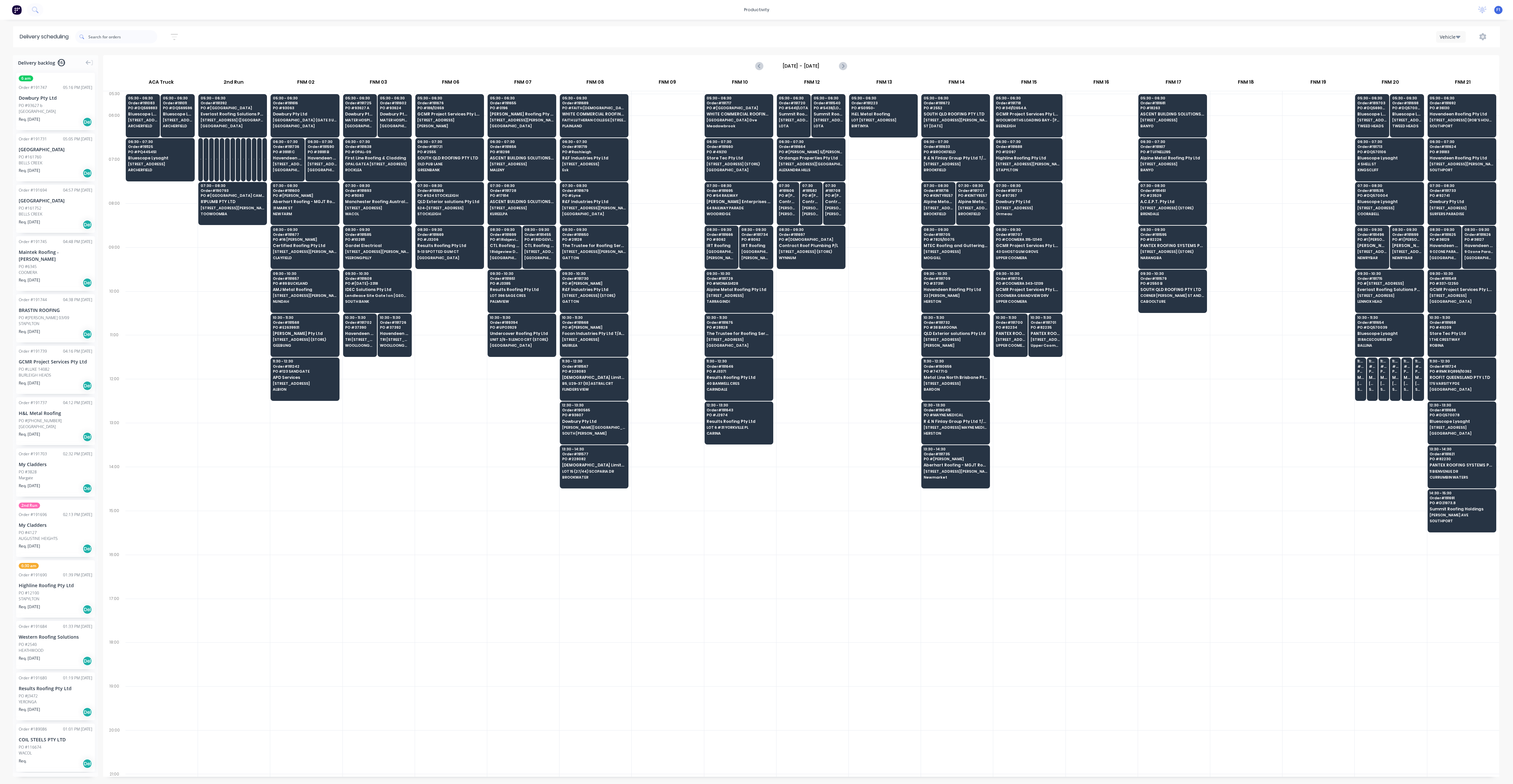
click at [1348, 474] on div at bounding box center [1318, 489] width 72 height 44
click at [1366, 119] on span "[STREET_ADDRESS] (STORE)" at bounding box center [1372, 120] width 29 height 4
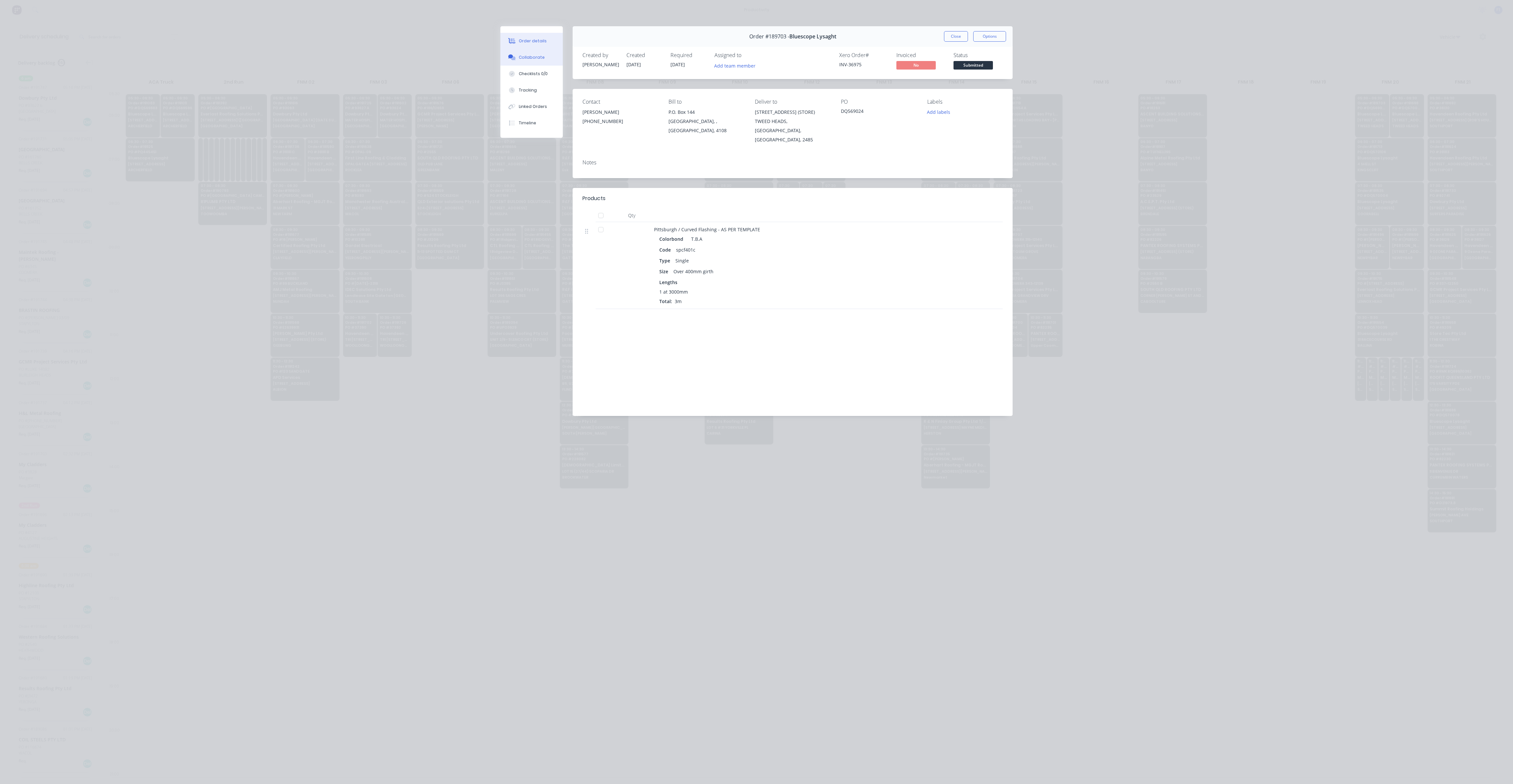
click at [535, 60] on div "Collaborate" at bounding box center [532, 57] width 26 height 6
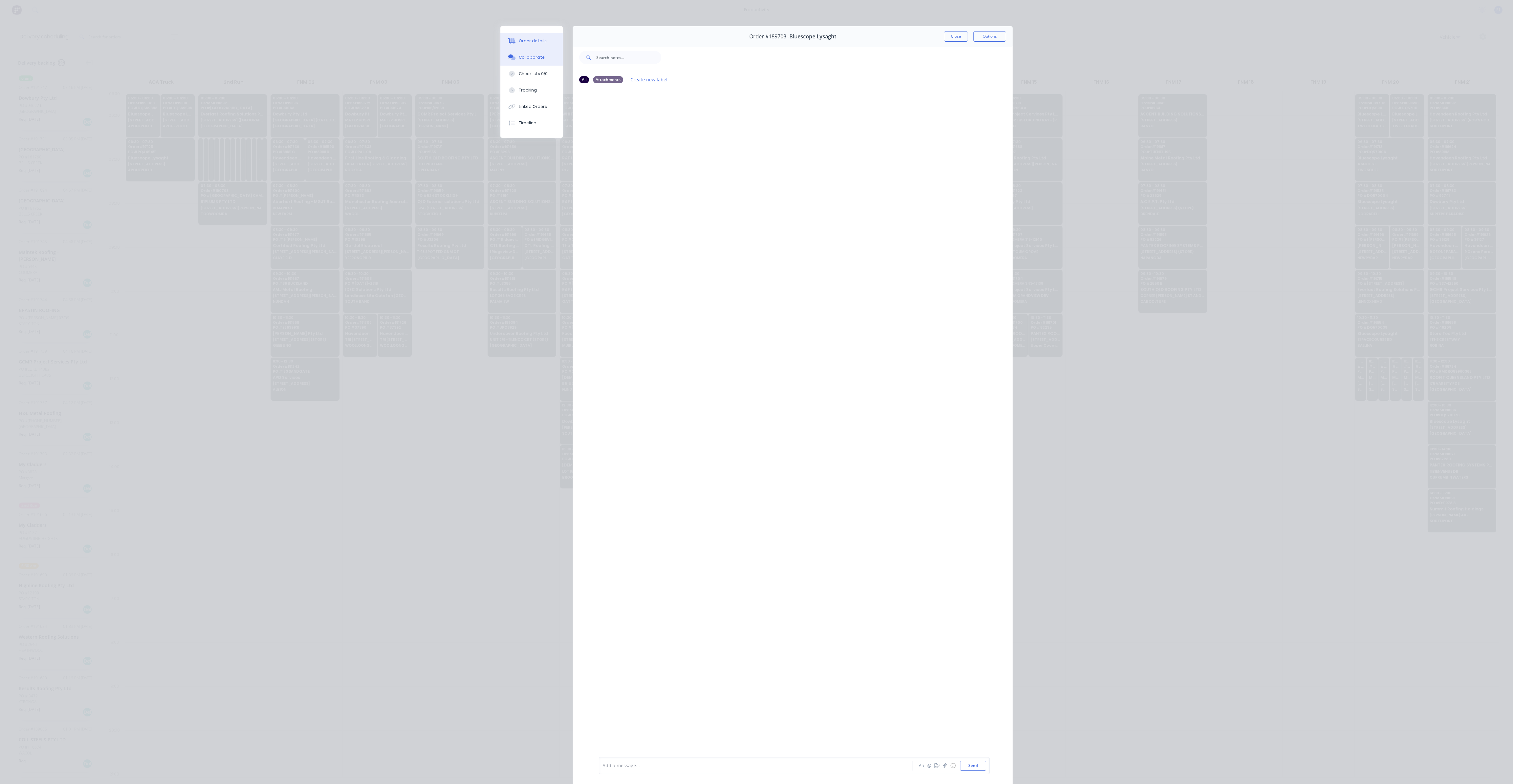
click at [544, 40] on button "Order details" at bounding box center [531, 41] width 62 height 16
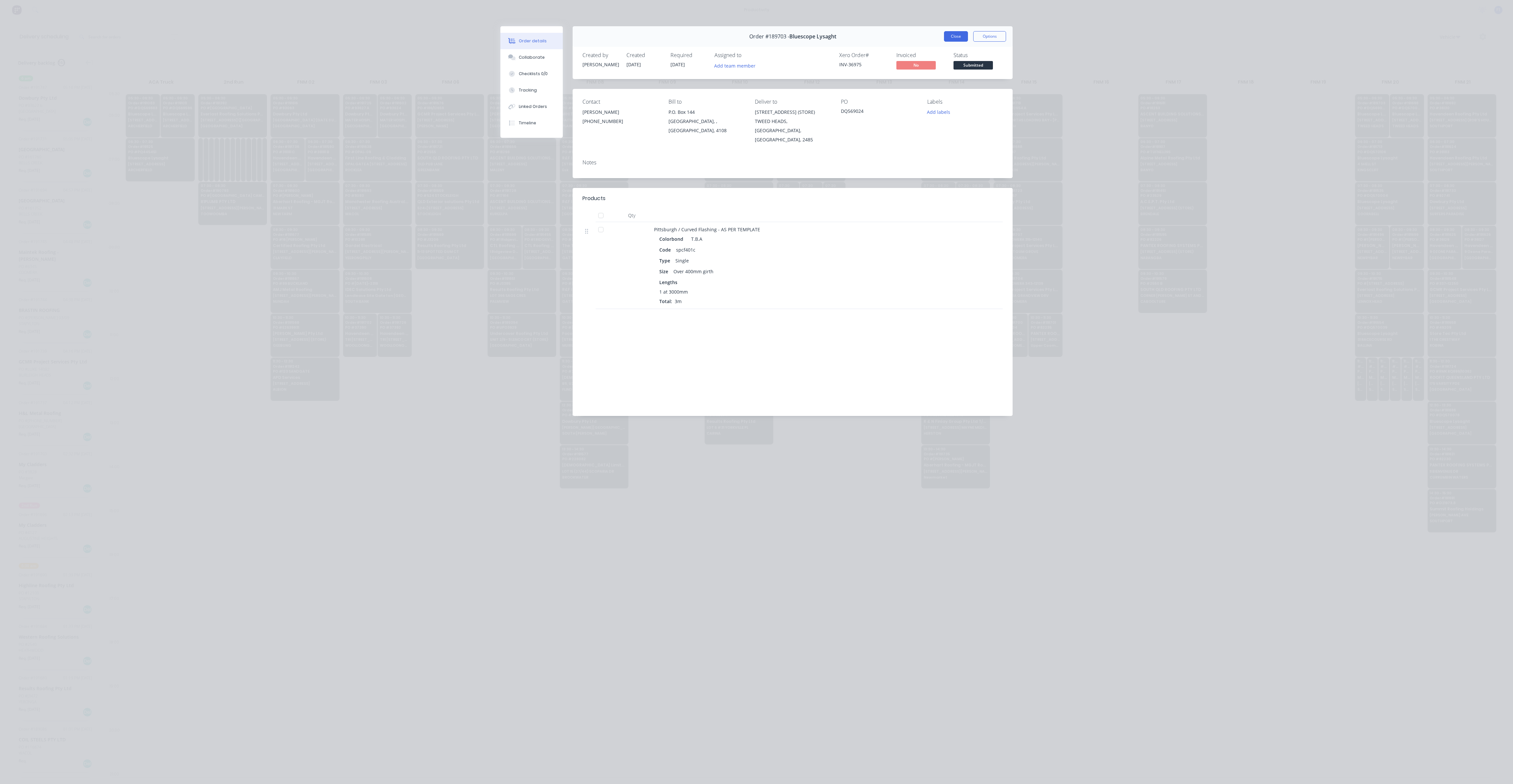
click at [952, 38] on button "Close" at bounding box center [955, 36] width 24 height 10
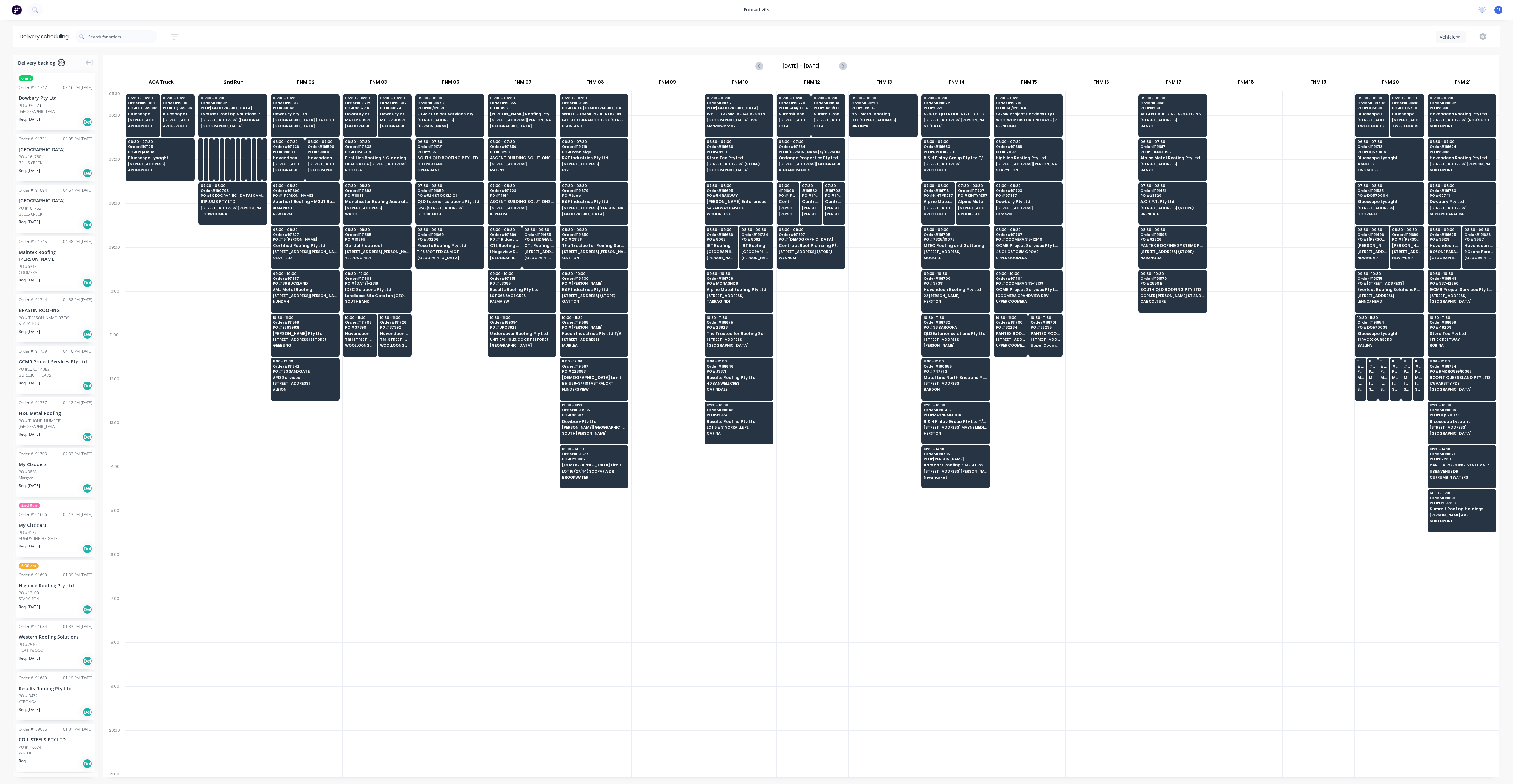
click at [886, 335] on div at bounding box center [884, 357] width 72 height 44
